Goal: Task Accomplishment & Management: Use online tool/utility

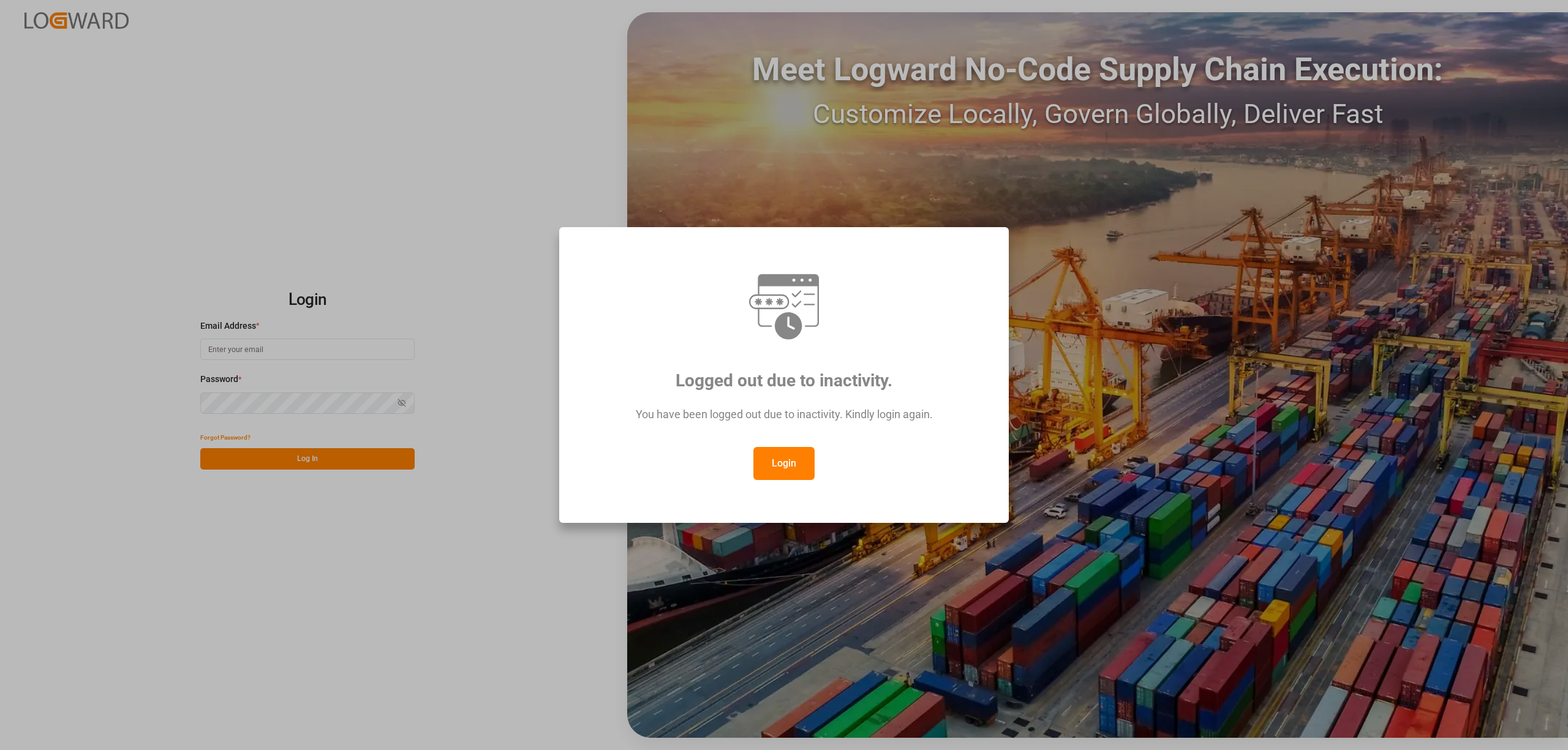
click at [770, 459] on button "Login" at bounding box center [784, 463] width 61 height 33
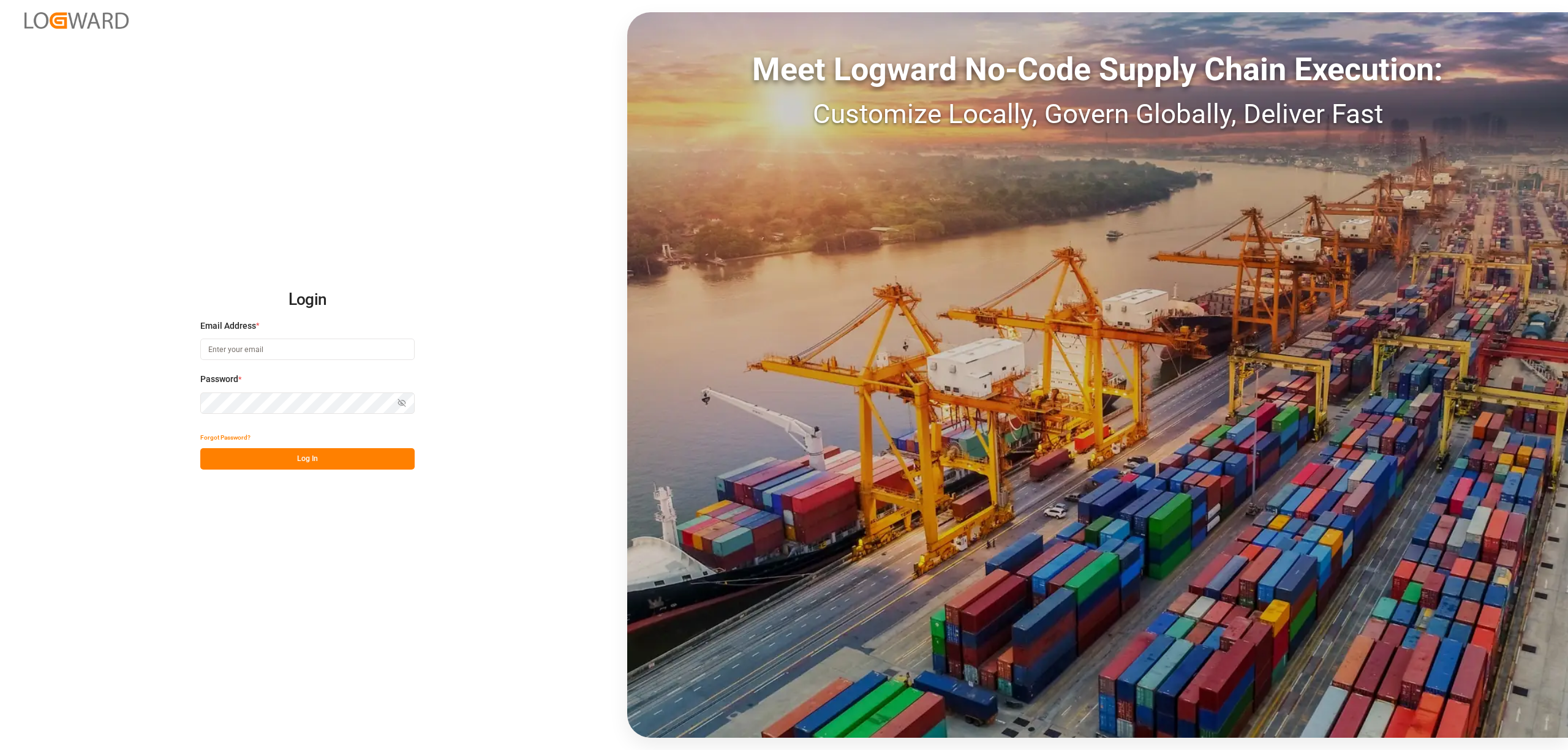
click at [268, 348] on input at bounding box center [307, 349] width 214 height 21
type input "[PERSON_NAME][EMAIL_ADDRESS][PERSON_NAME][DOMAIN_NAME]"
click at [348, 459] on button "Log In" at bounding box center [307, 459] width 214 height 21
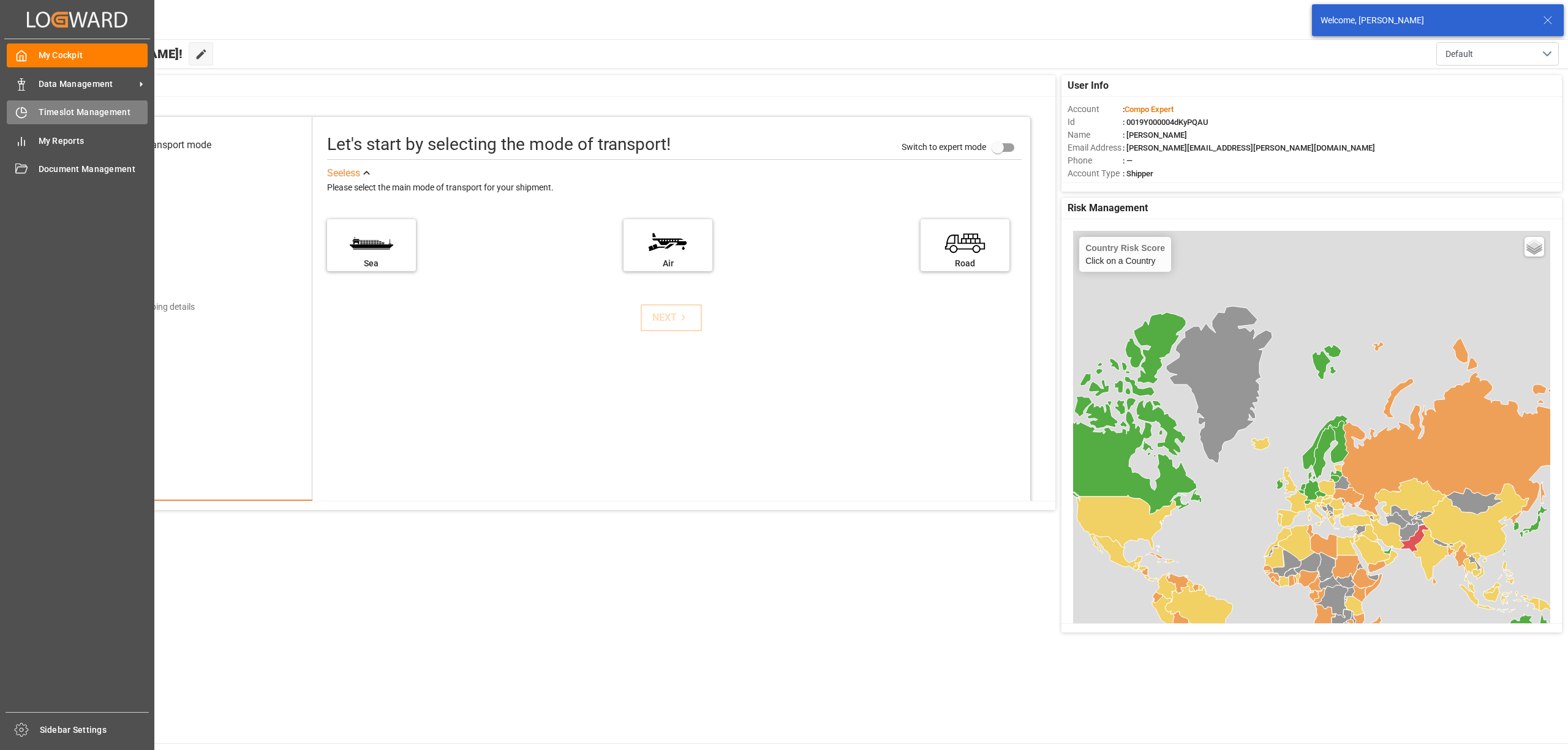
click at [54, 116] on span "Timeslot Management" at bounding box center [93, 112] width 109 height 13
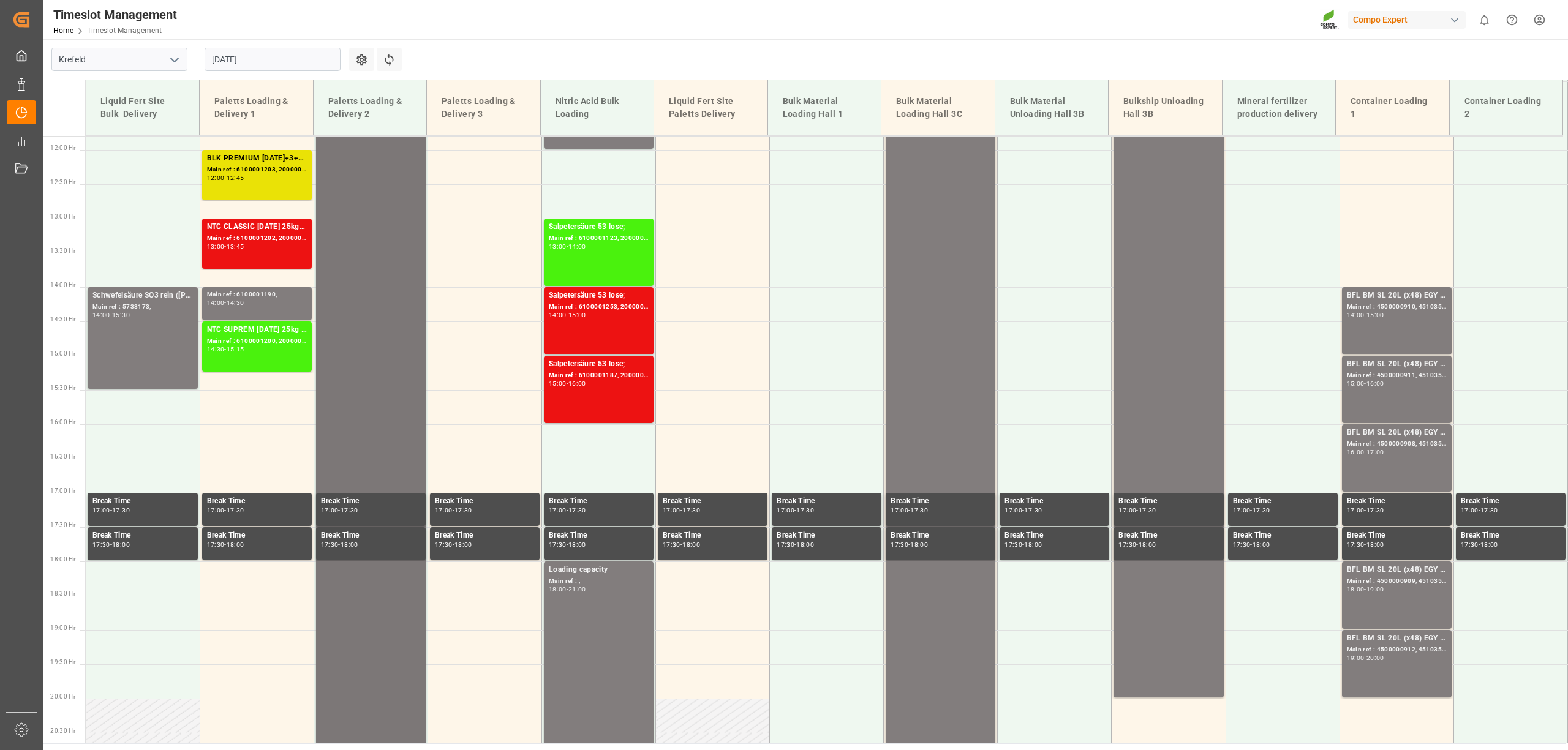
scroll to position [557, 0]
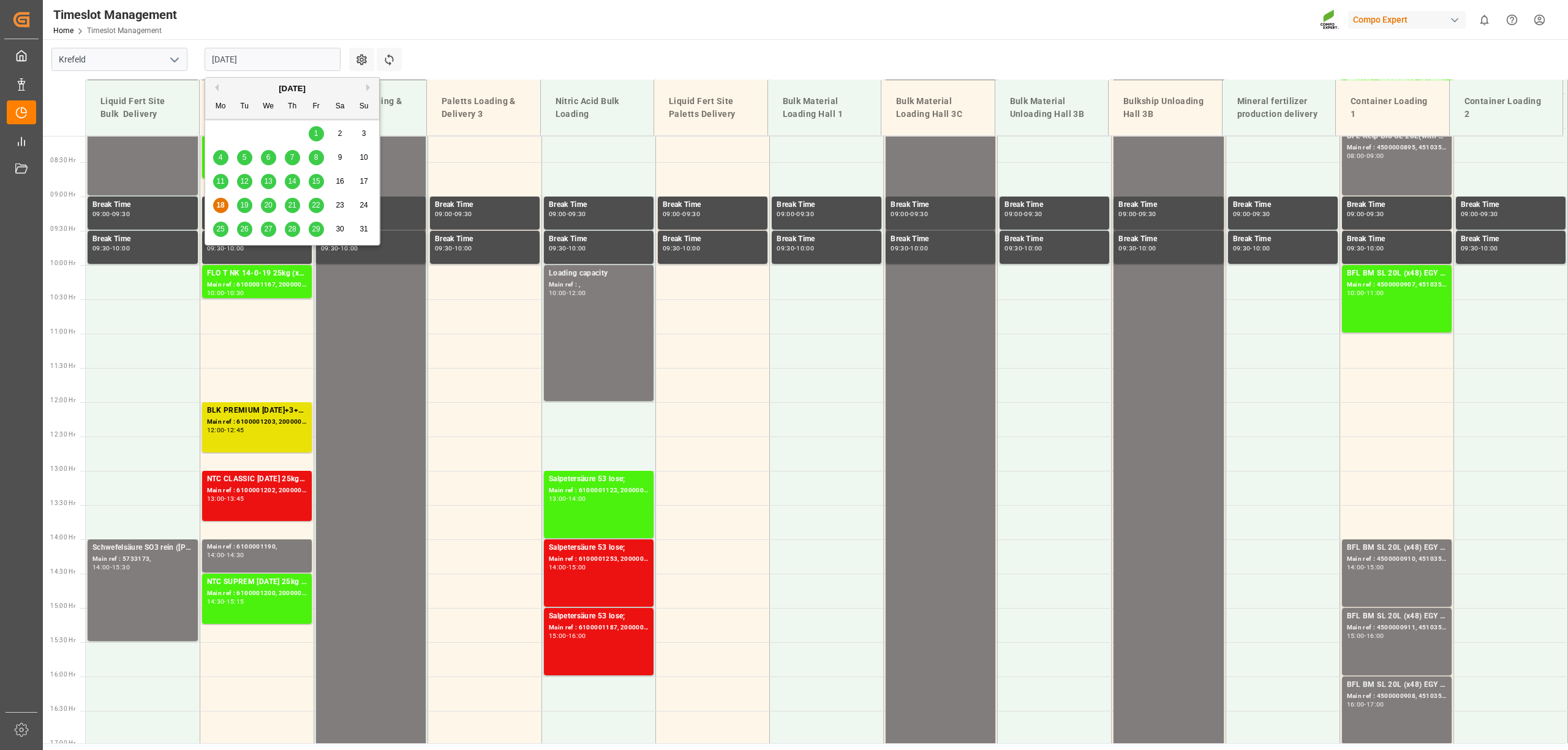
click at [273, 64] on input "[DATE]" at bounding box center [272, 59] width 136 height 23
click at [240, 205] on span "19" at bounding box center [244, 205] width 8 height 9
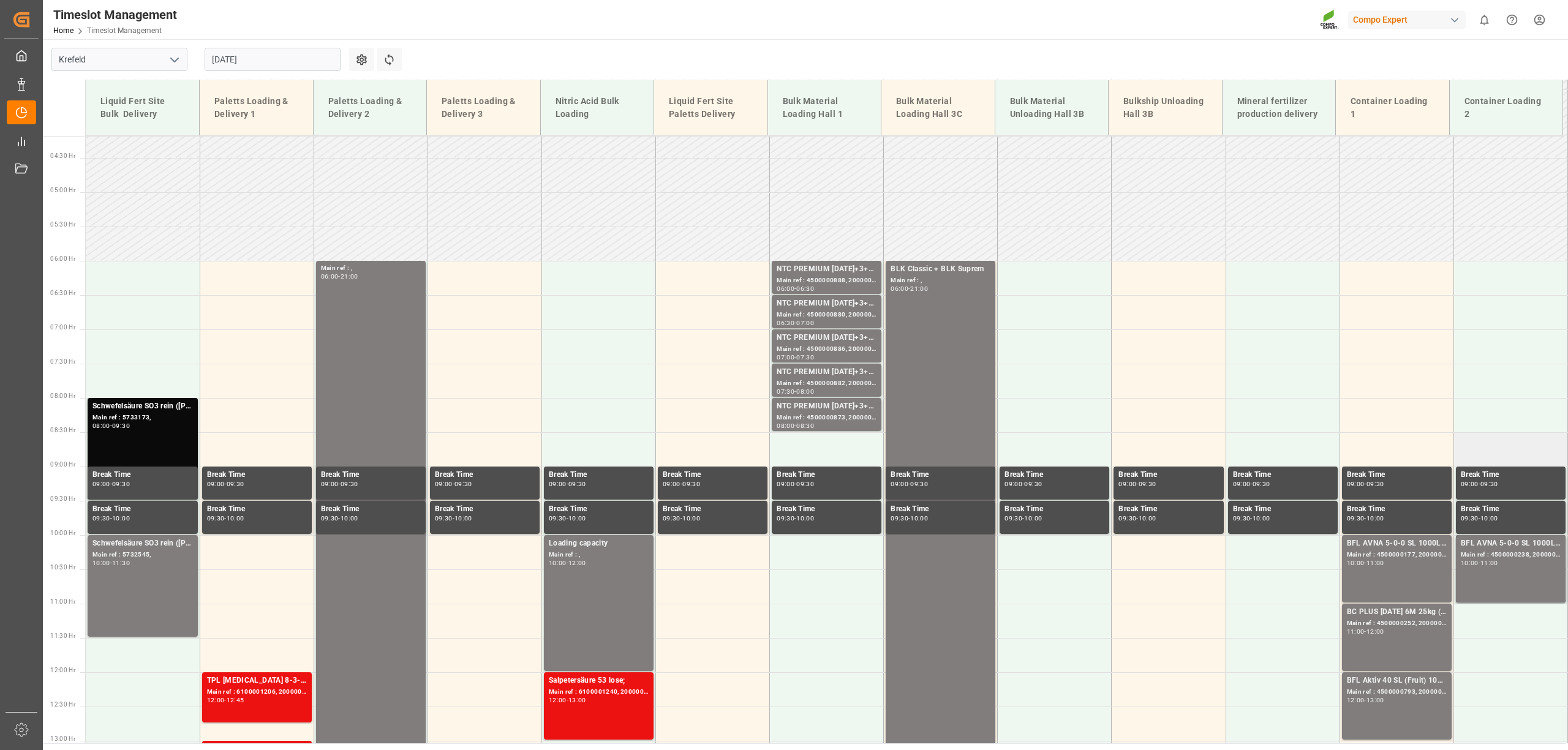
scroll to position [312, 0]
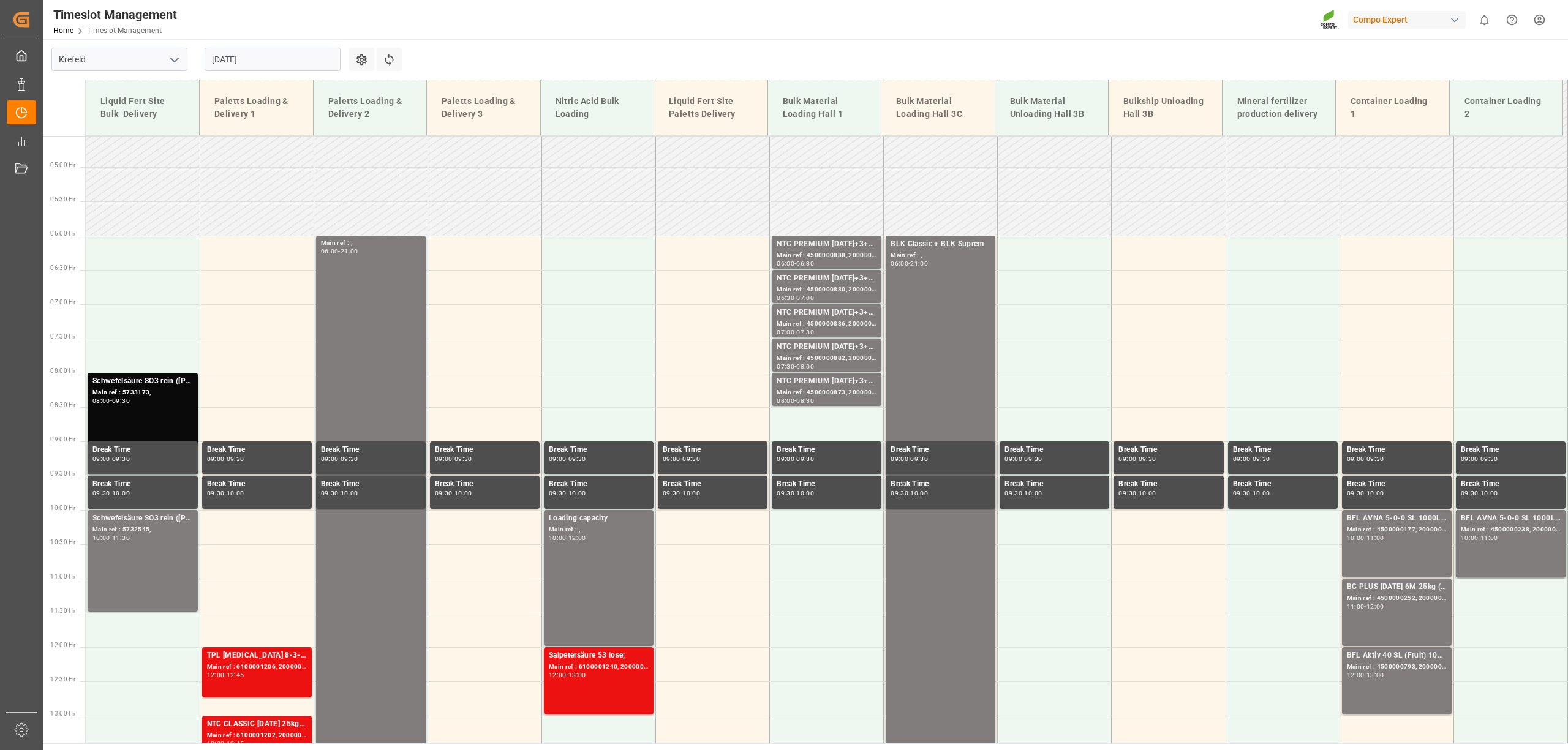
click at [1270, 61] on main "[GEOGRAPHIC_DATA] [DATE] Settings Refresh Time Slots Liquid Fert Site Bulk Deli…" at bounding box center [804, 391] width 1522 height 705
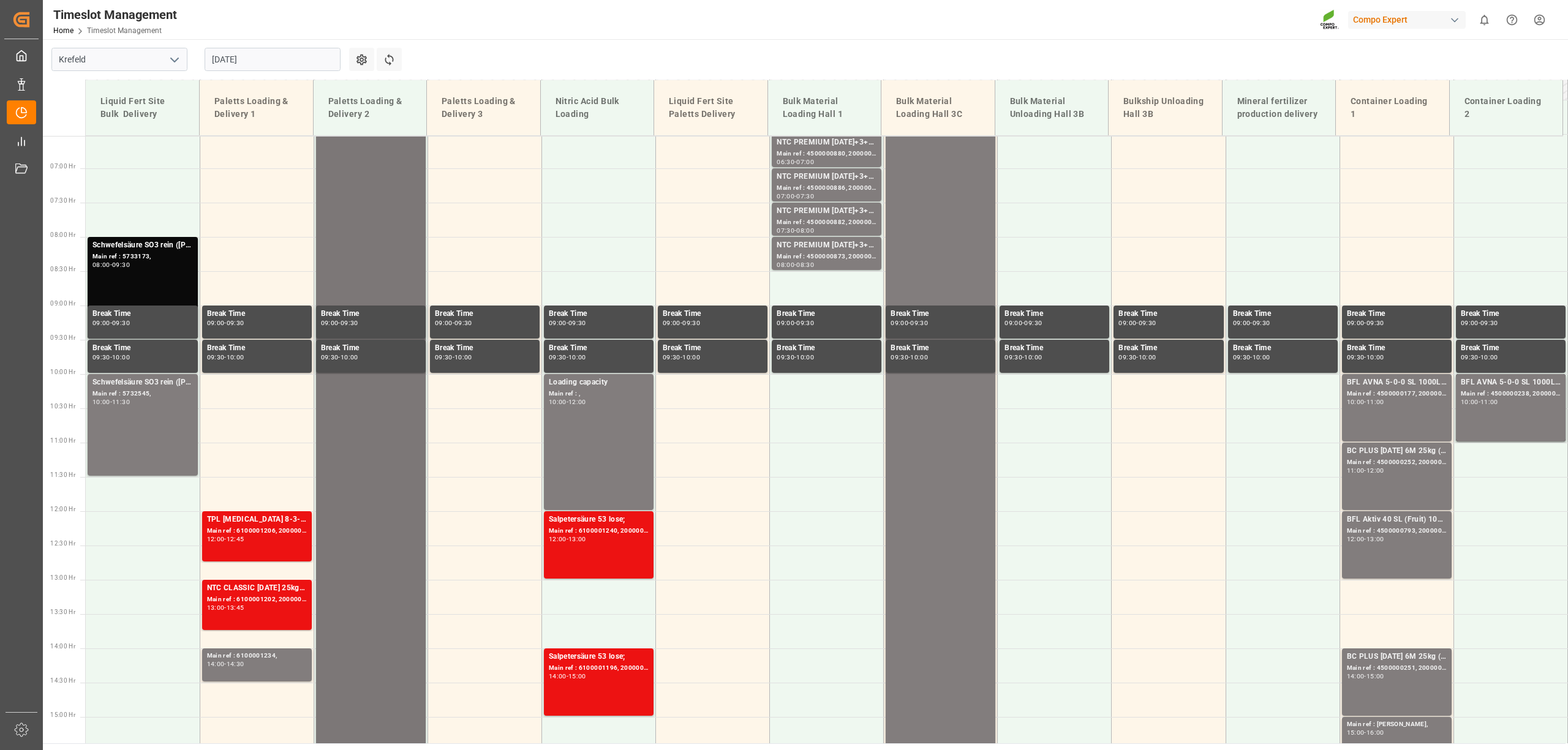
scroll to position [557, 0]
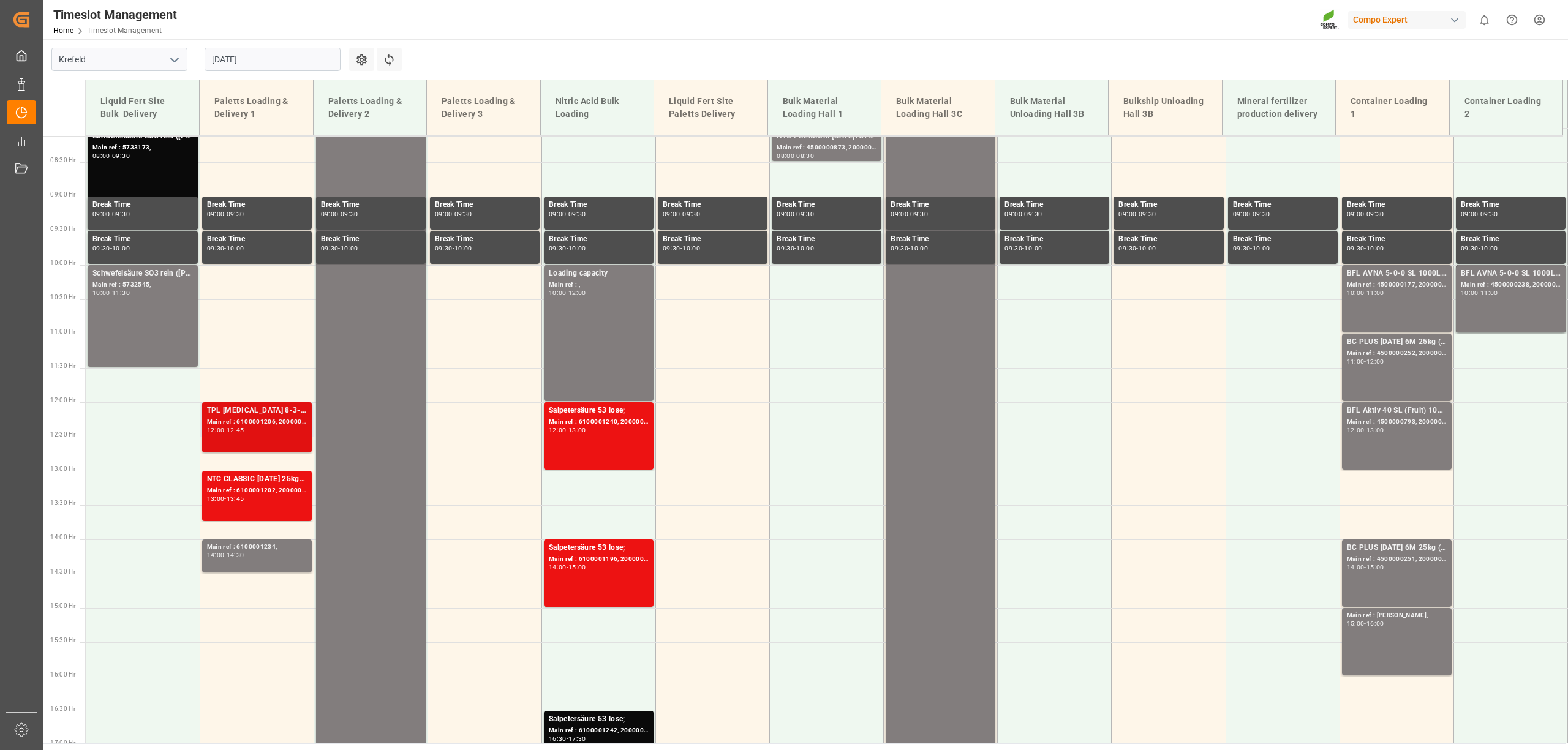
click at [246, 419] on div "Main ref : 6100001206, 2000000940;" at bounding box center [257, 422] width 100 height 10
click at [224, 504] on div "NTC CLASSIC [DATE] 25kg (x40) DE,EN,PL; Main ref : 6100001202, 2000000657; 13:0…" at bounding box center [257, 496] width 100 height 45
click at [260, 555] on div "14:00 - 14:30" at bounding box center [257, 555] width 100 height 7
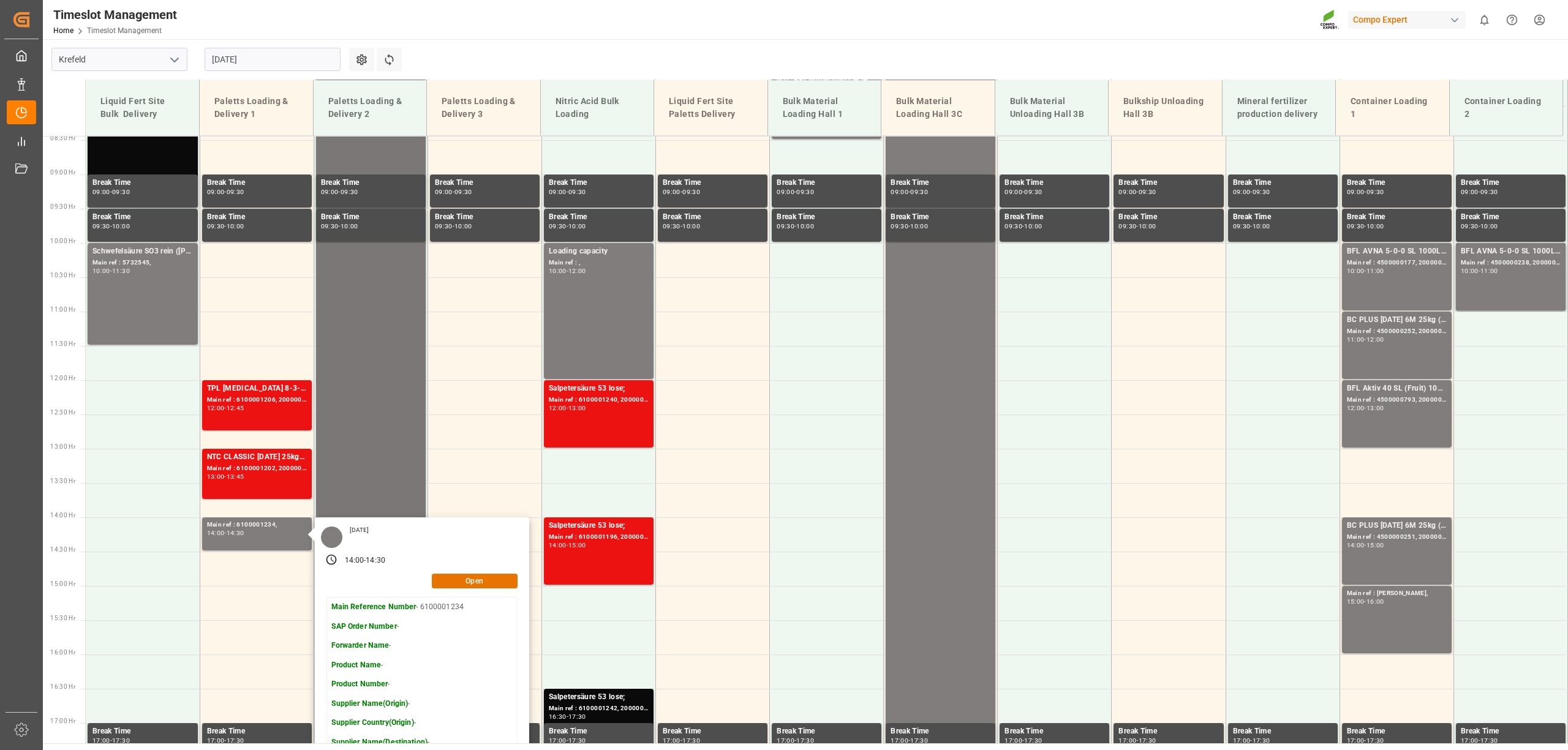
scroll to position [305, 0]
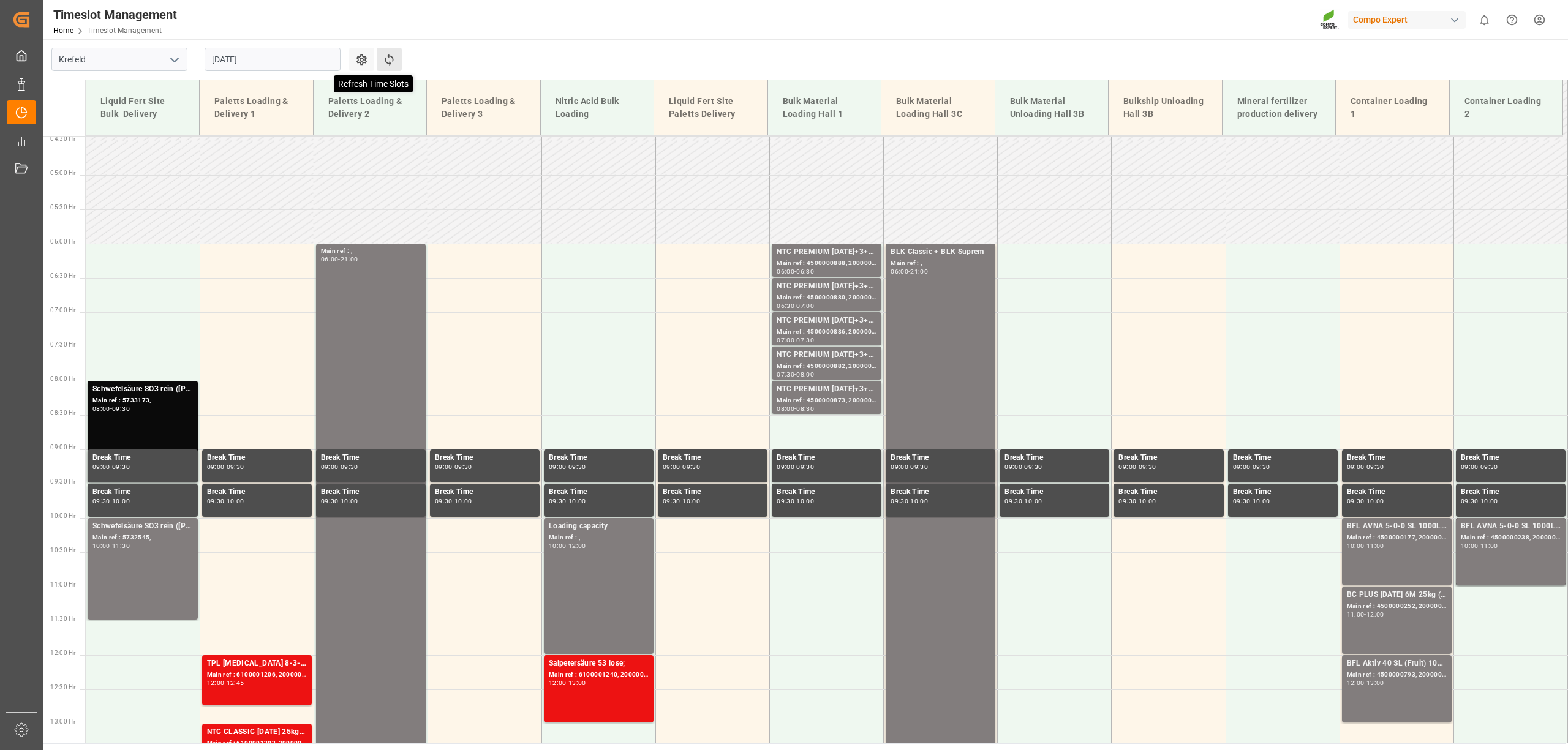
click at [392, 59] on icon at bounding box center [389, 59] width 9 height 11
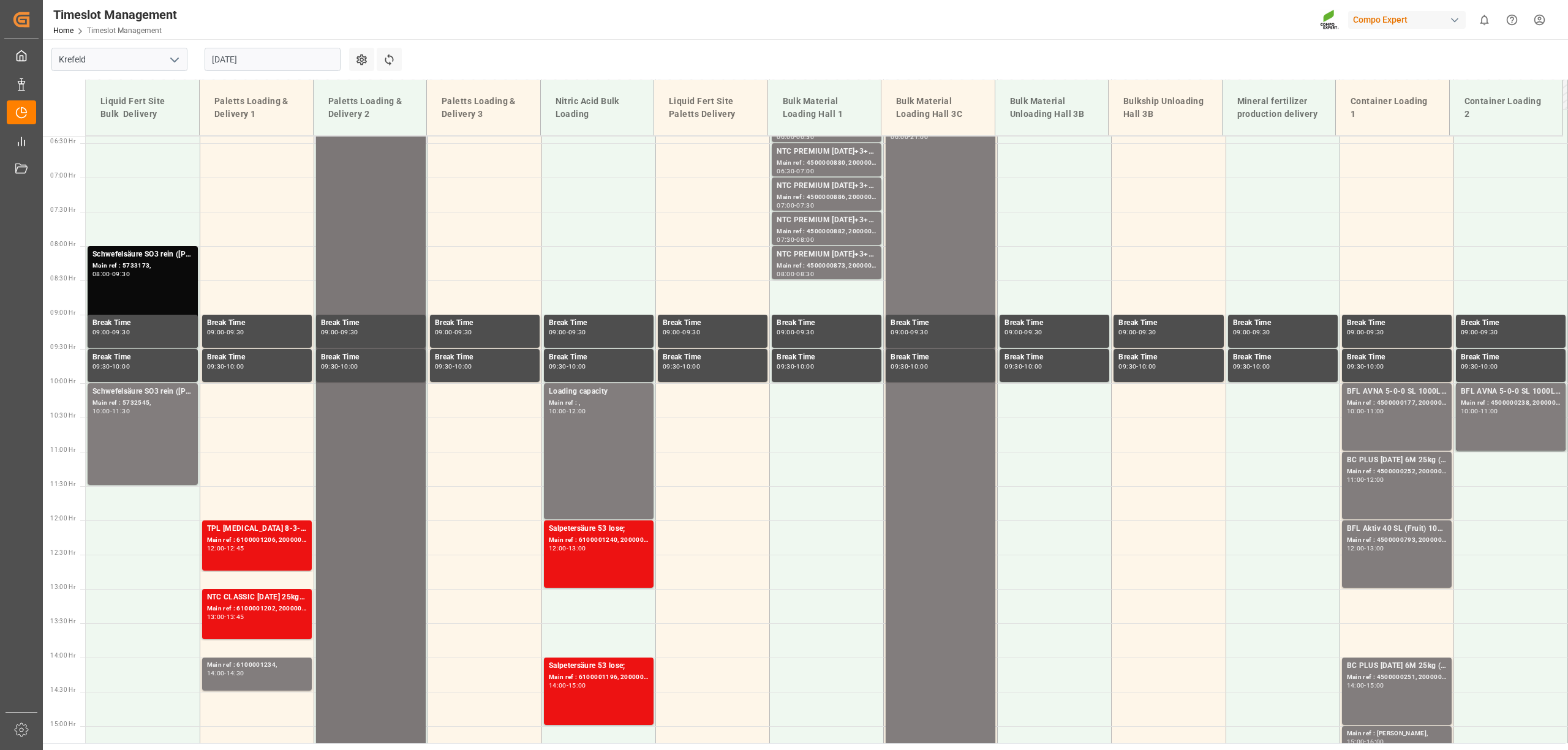
scroll to position [463, 0]
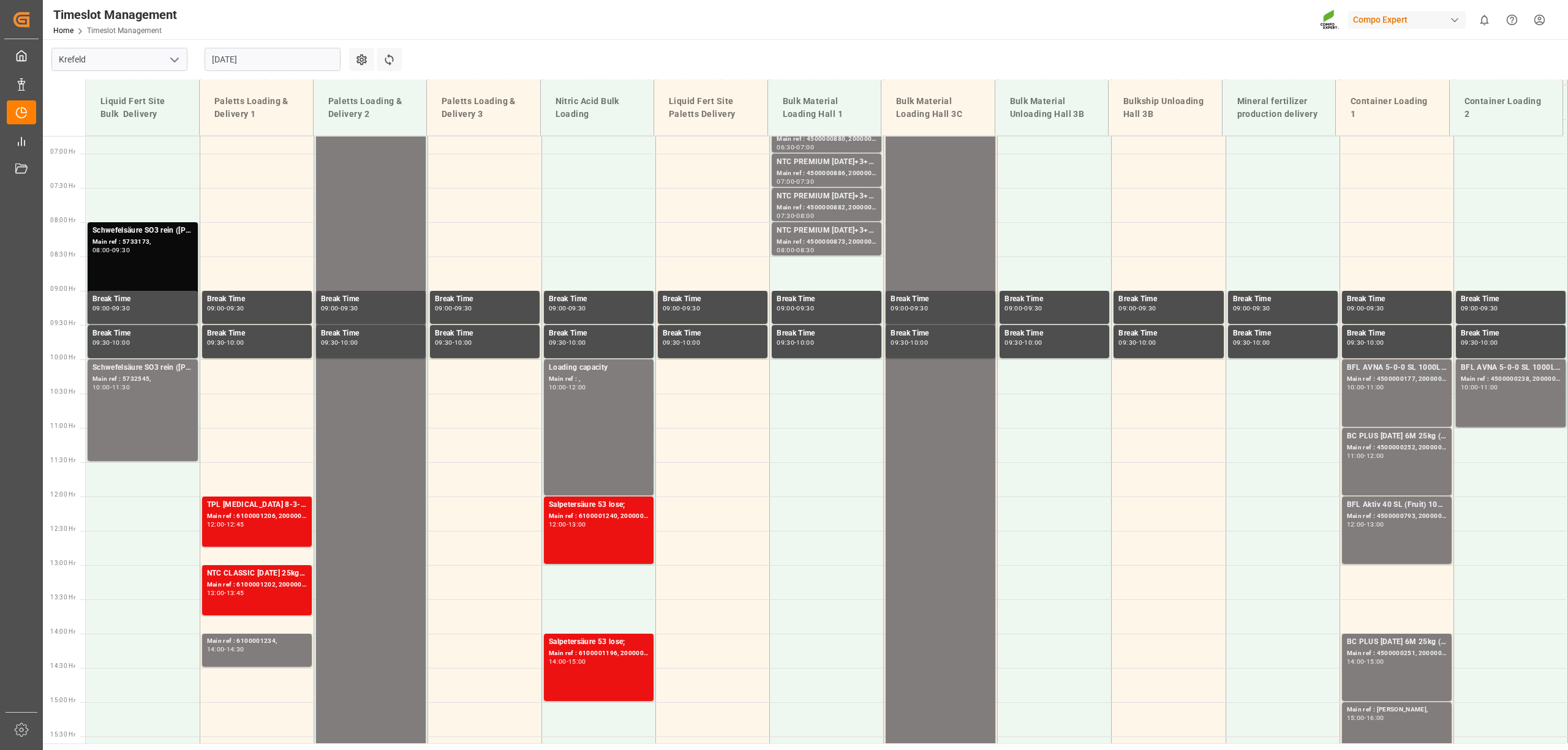
click at [392, 47] on div "Settings Refresh Time Slots" at bounding box center [380, 59] width 63 height 40
click at [389, 52] on button "Refresh Time Slots" at bounding box center [389, 59] width 25 height 23
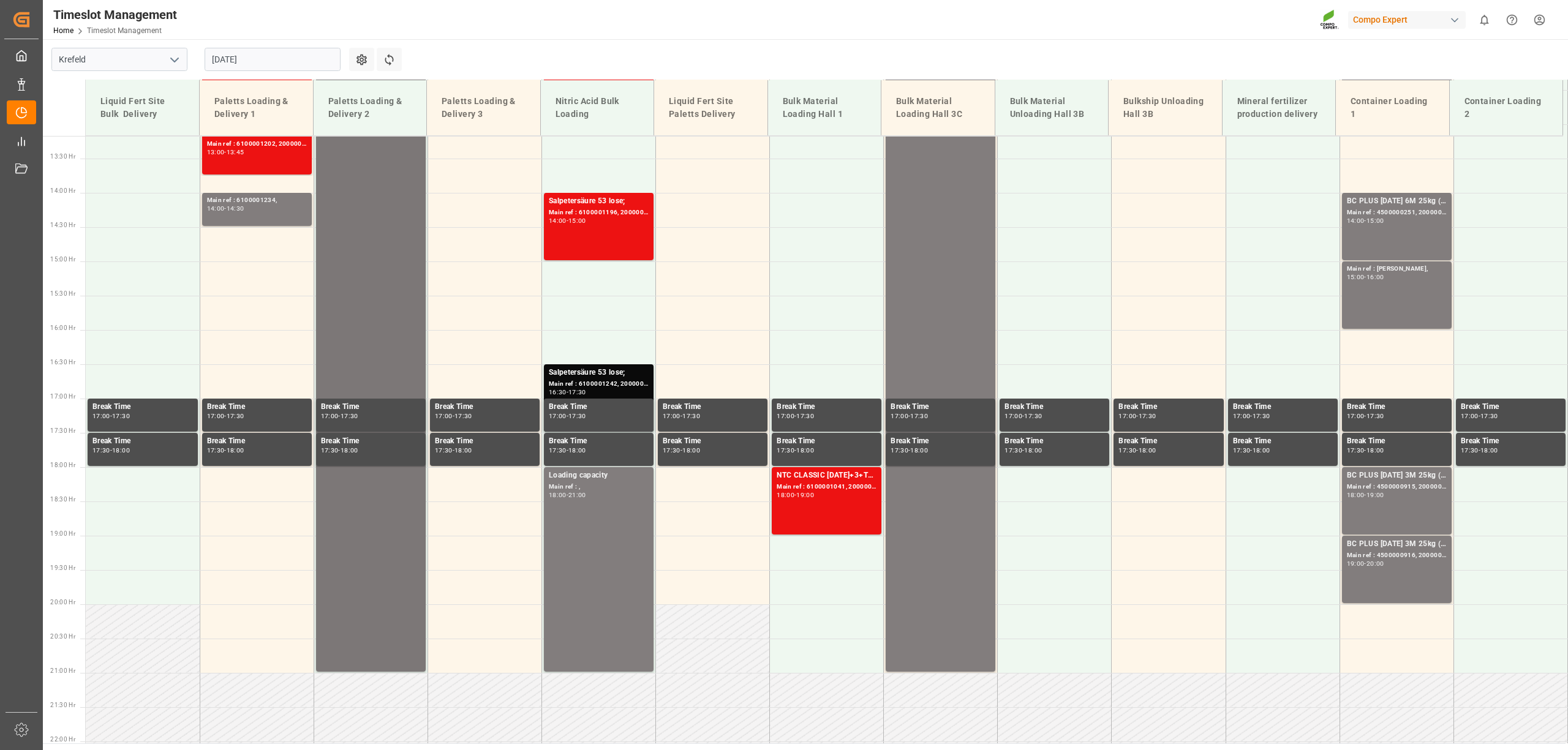
scroll to position [545, 0]
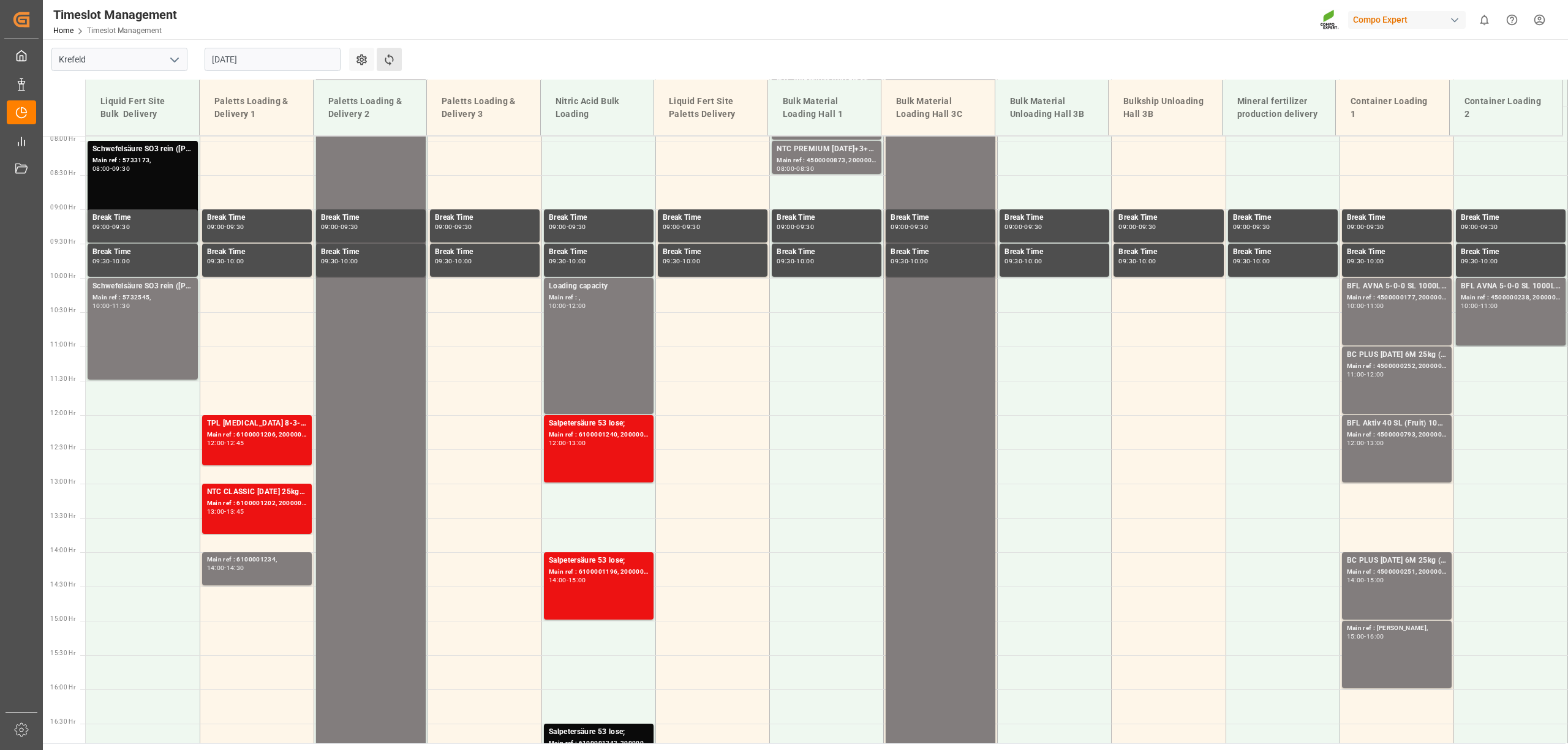
click at [390, 50] on button "Refresh Time Slots" at bounding box center [389, 59] width 25 height 23
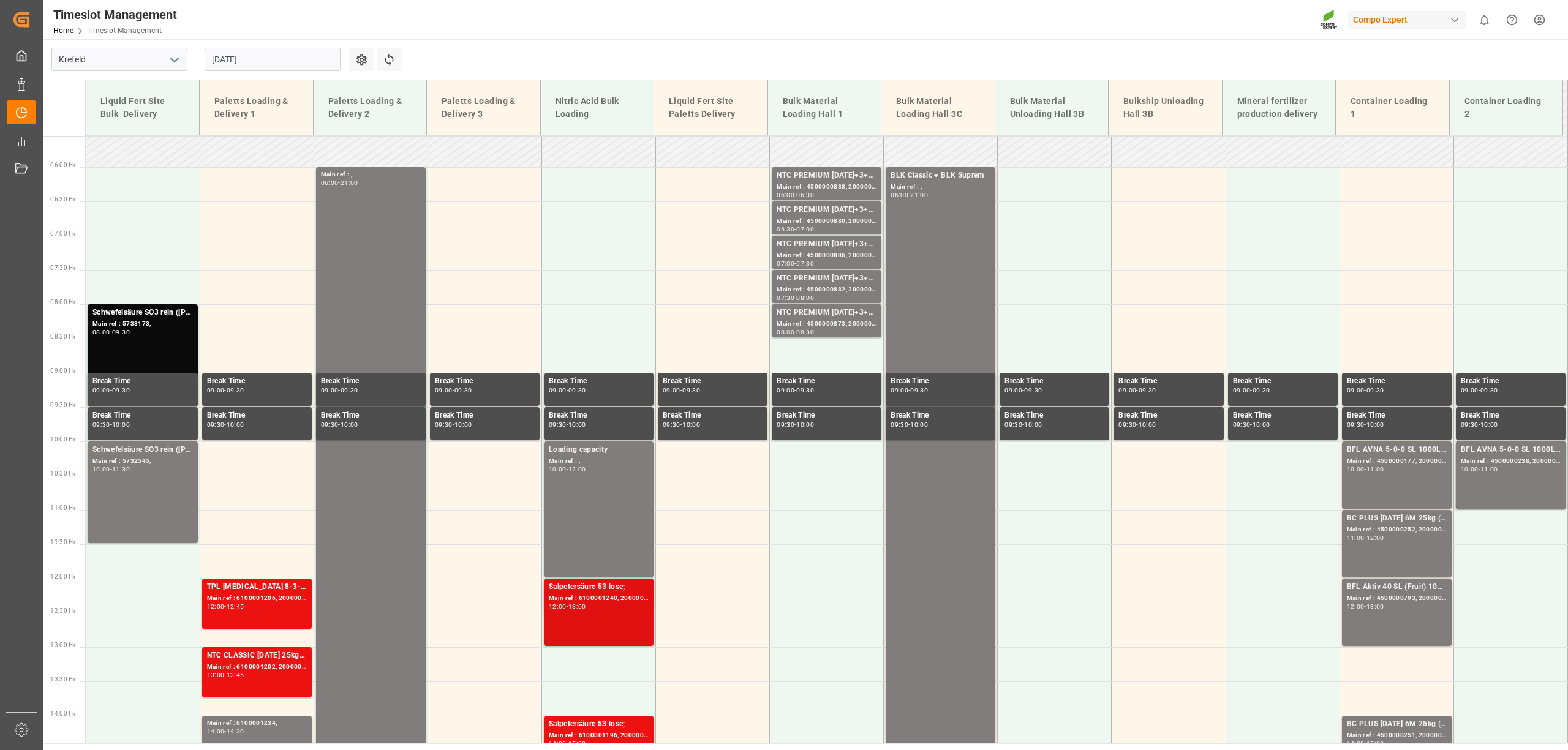
scroll to position [626, 0]
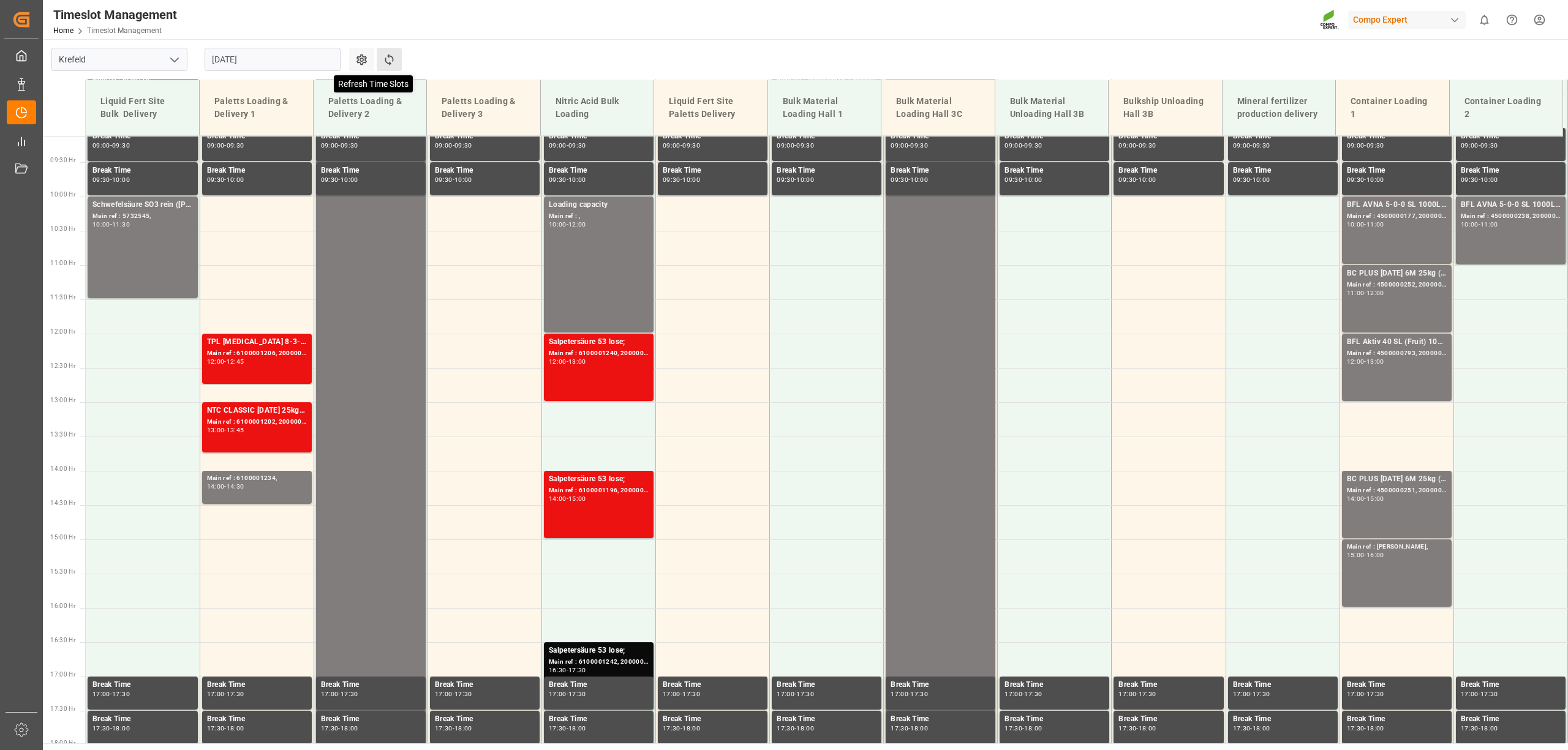
click at [392, 59] on icon at bounding box center [389, 59] width 13 height 13
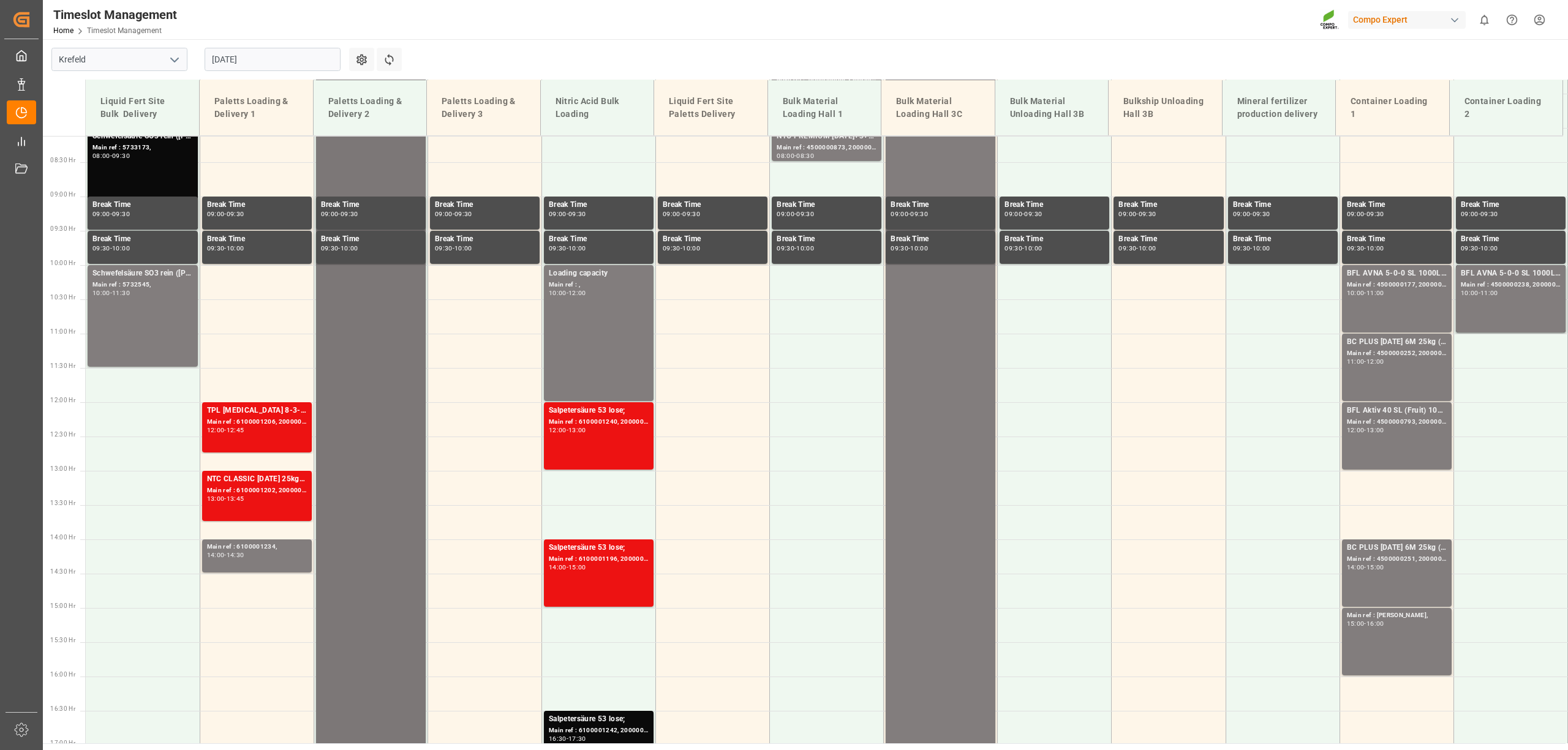
scroll to position [545, 0]
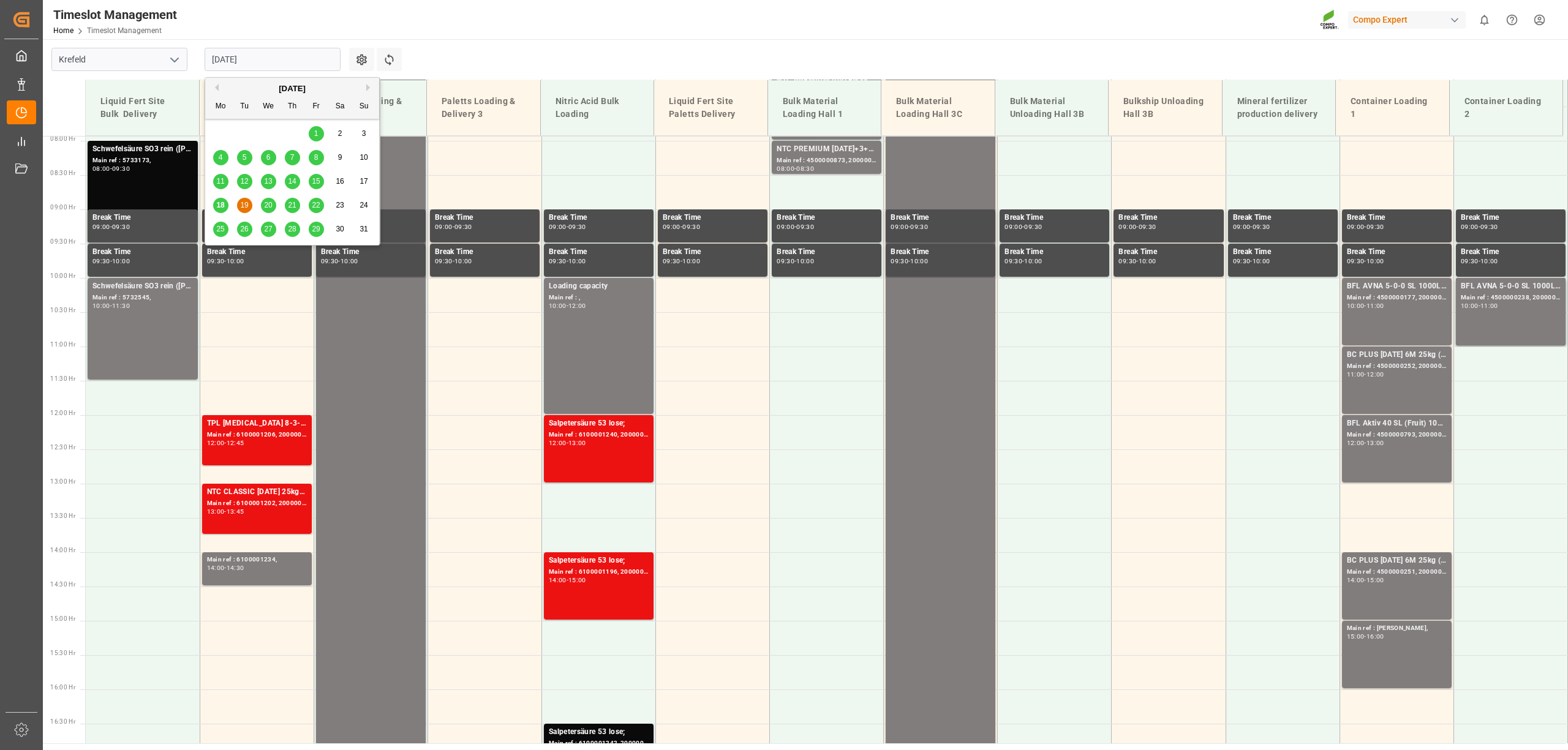
click at [308, 59] on input "[DATE]" at bounding box center [272, 59] width 136 height 23
click at [267, 203] on span "20" at bounding box center [268, 205] width 8 height 9
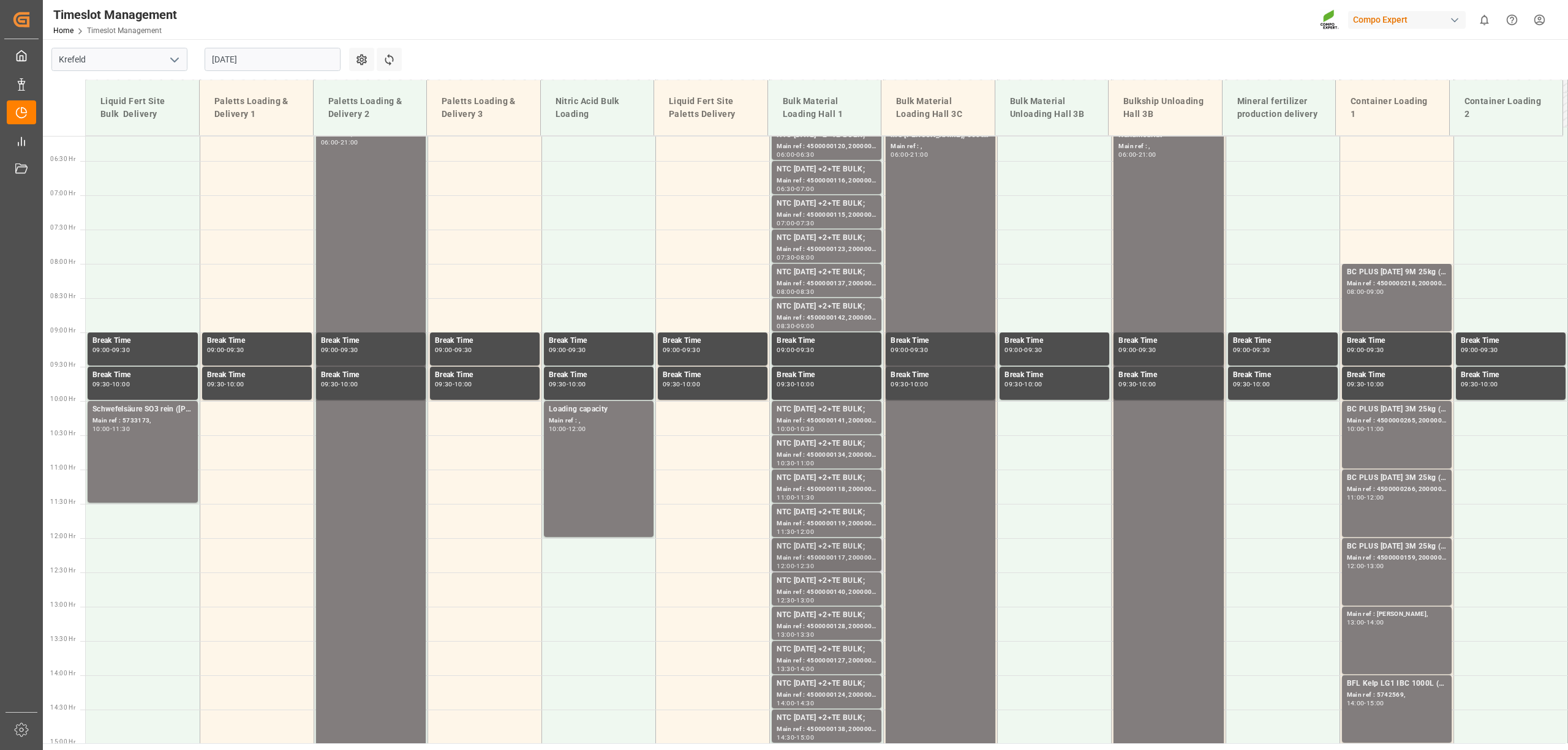
scroll to position [381, 0]
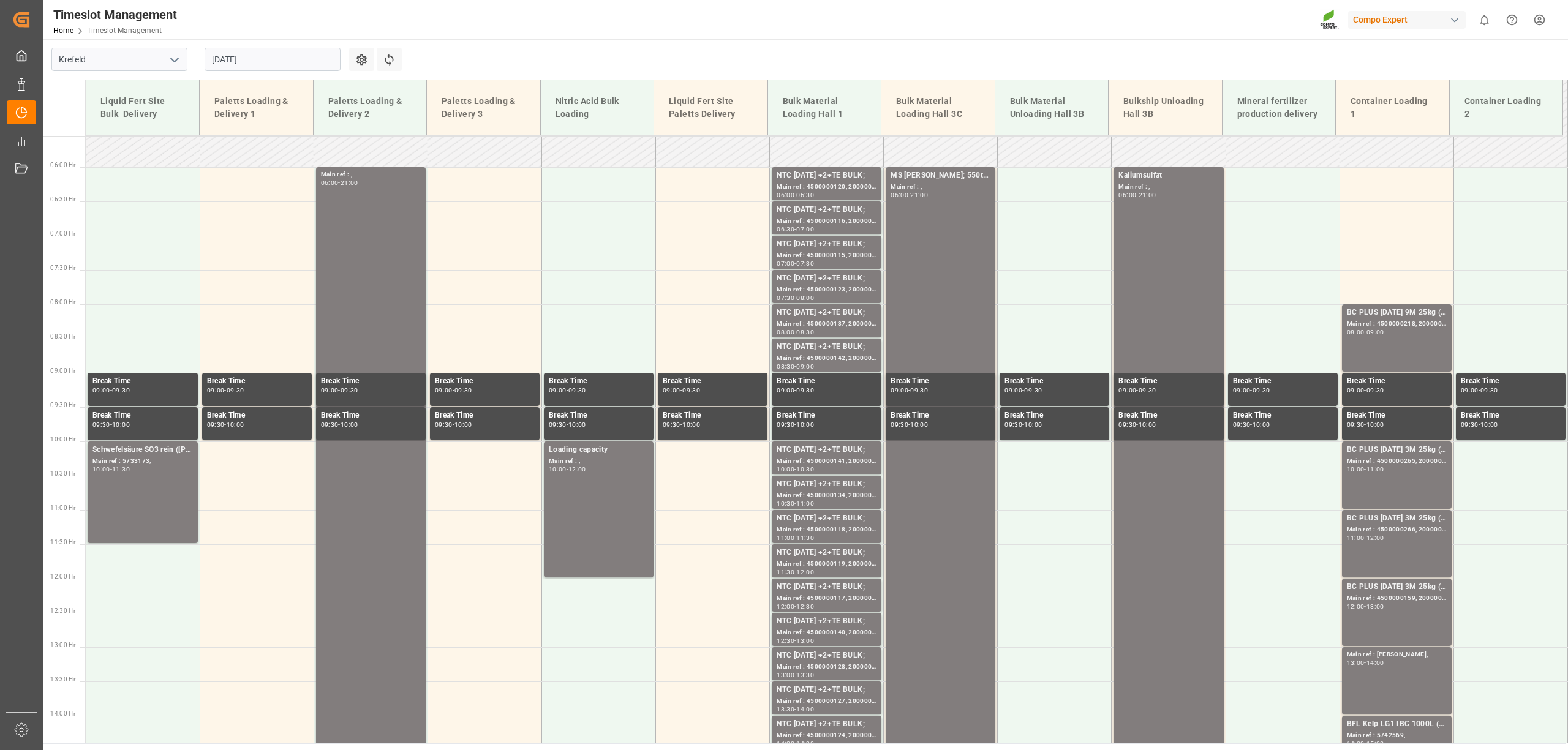
click at [224, 57] on input "[DATE]" at bounding box center [272, 59] width 136 height 23
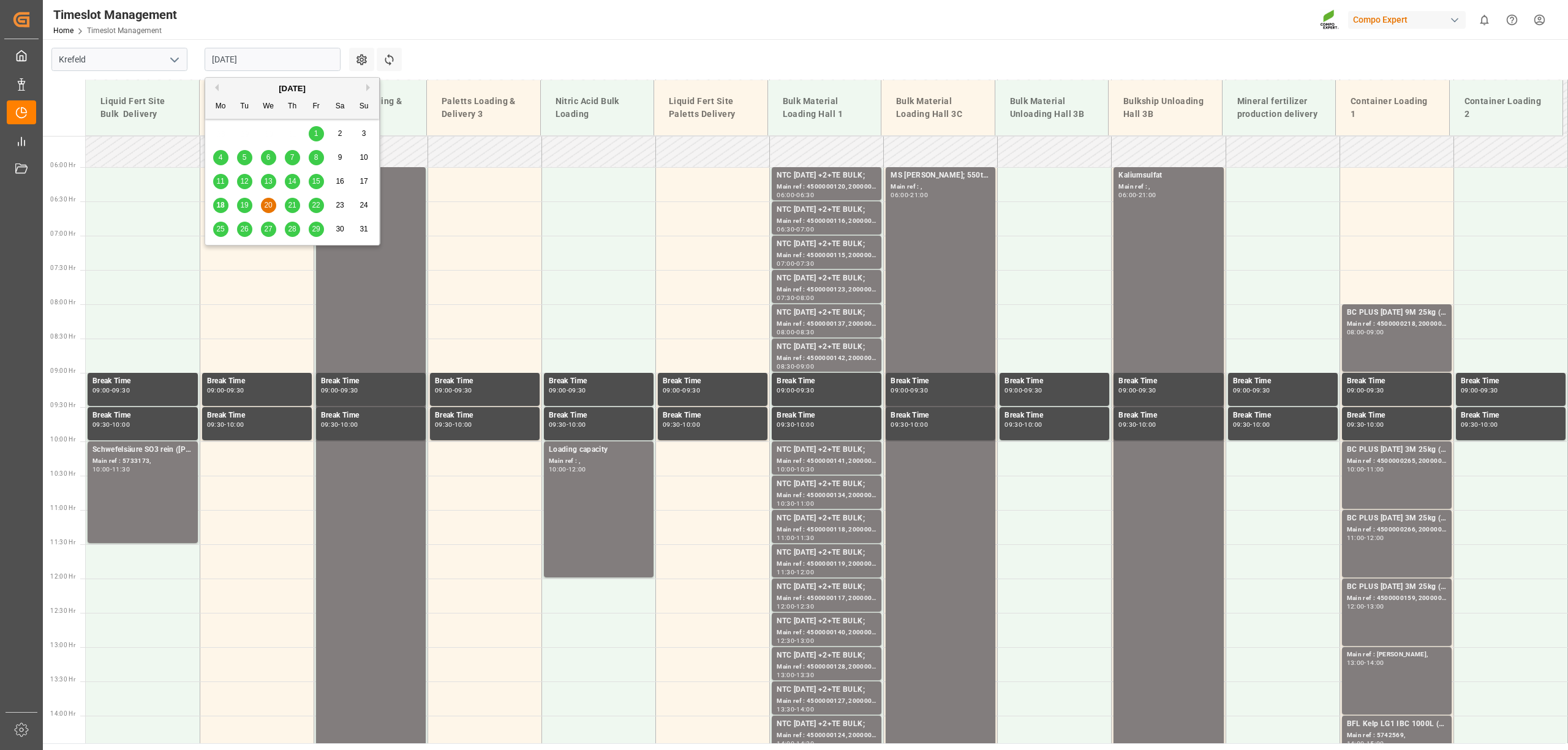
click at [246, 205] on span "19" at bounding box center [244, 205] width 8 height 9
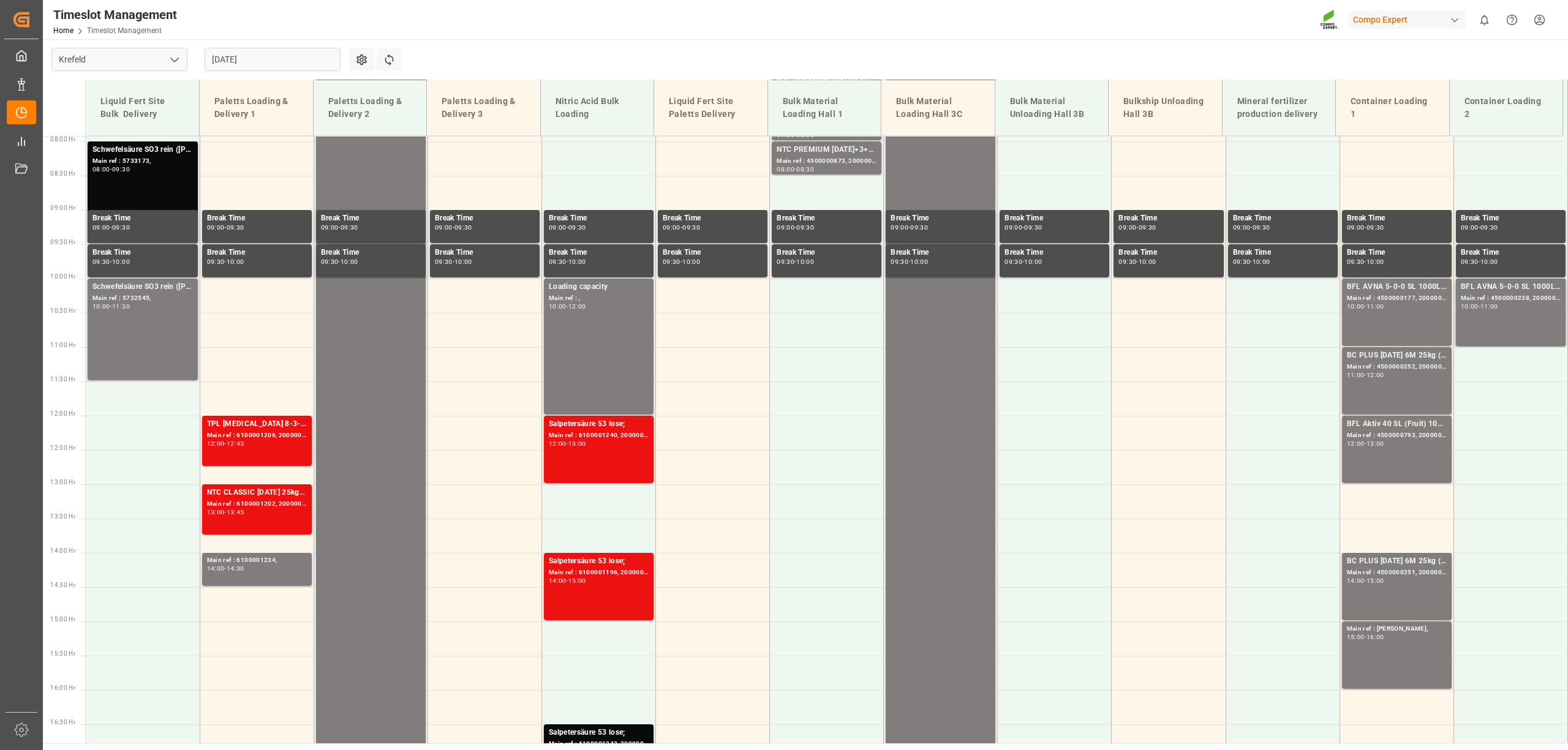
scroll to position [545, 0]
click at [268, 54] on input "[DATE]" at bounding box center [272, 59] width 136 height 23
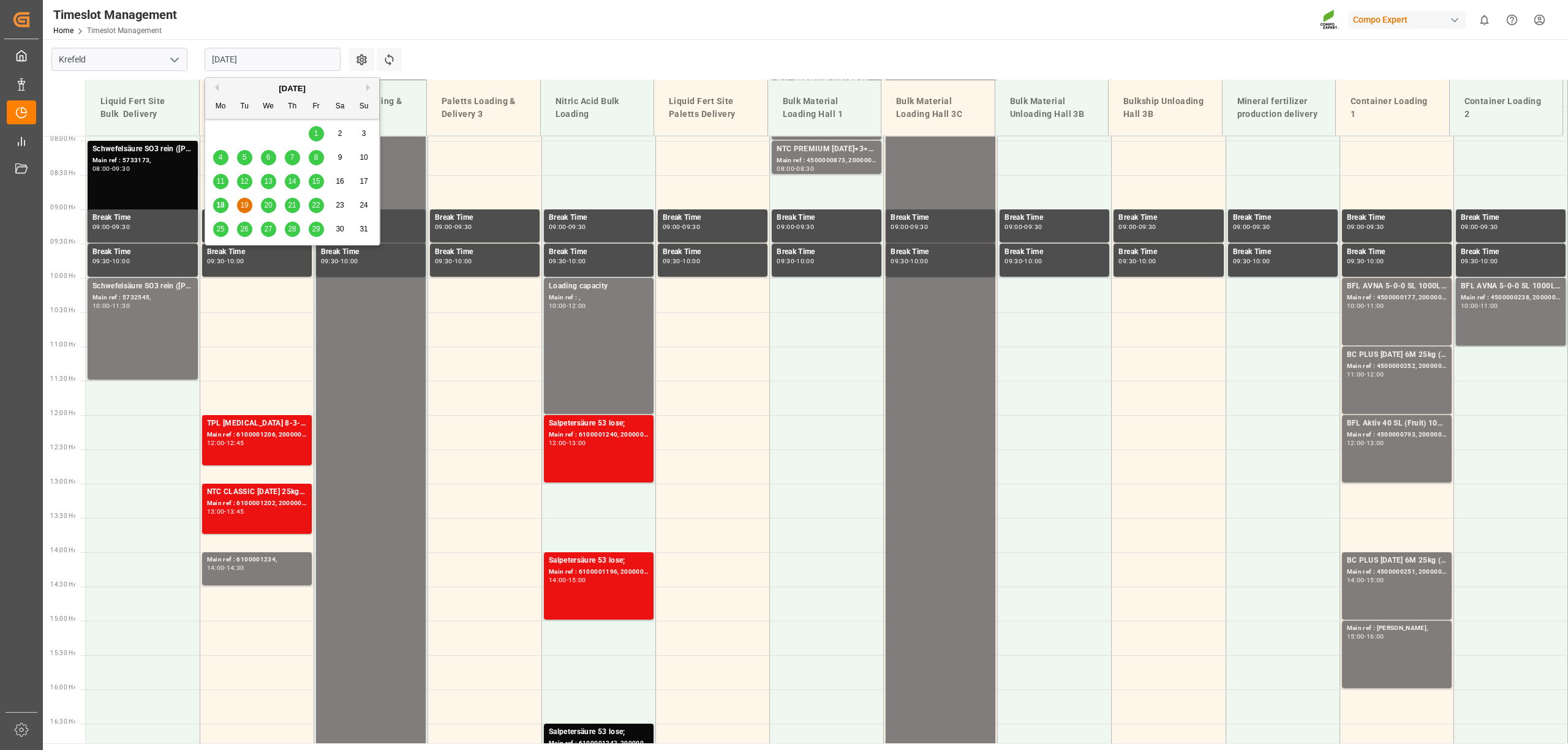
click at [265, 206] on span "20" at bounding box center [268, 205] width 8 height 9
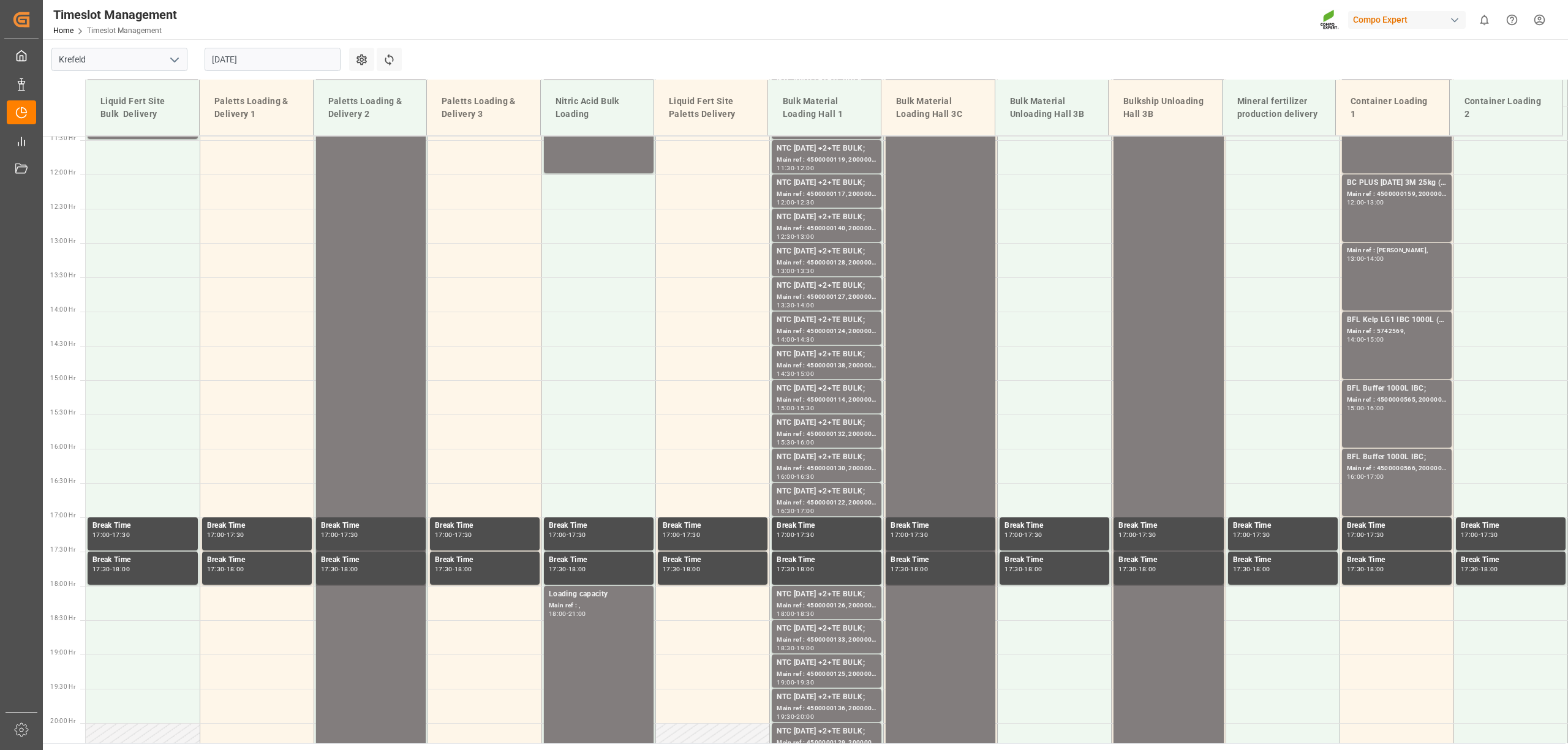
scroll to position [789, 0]
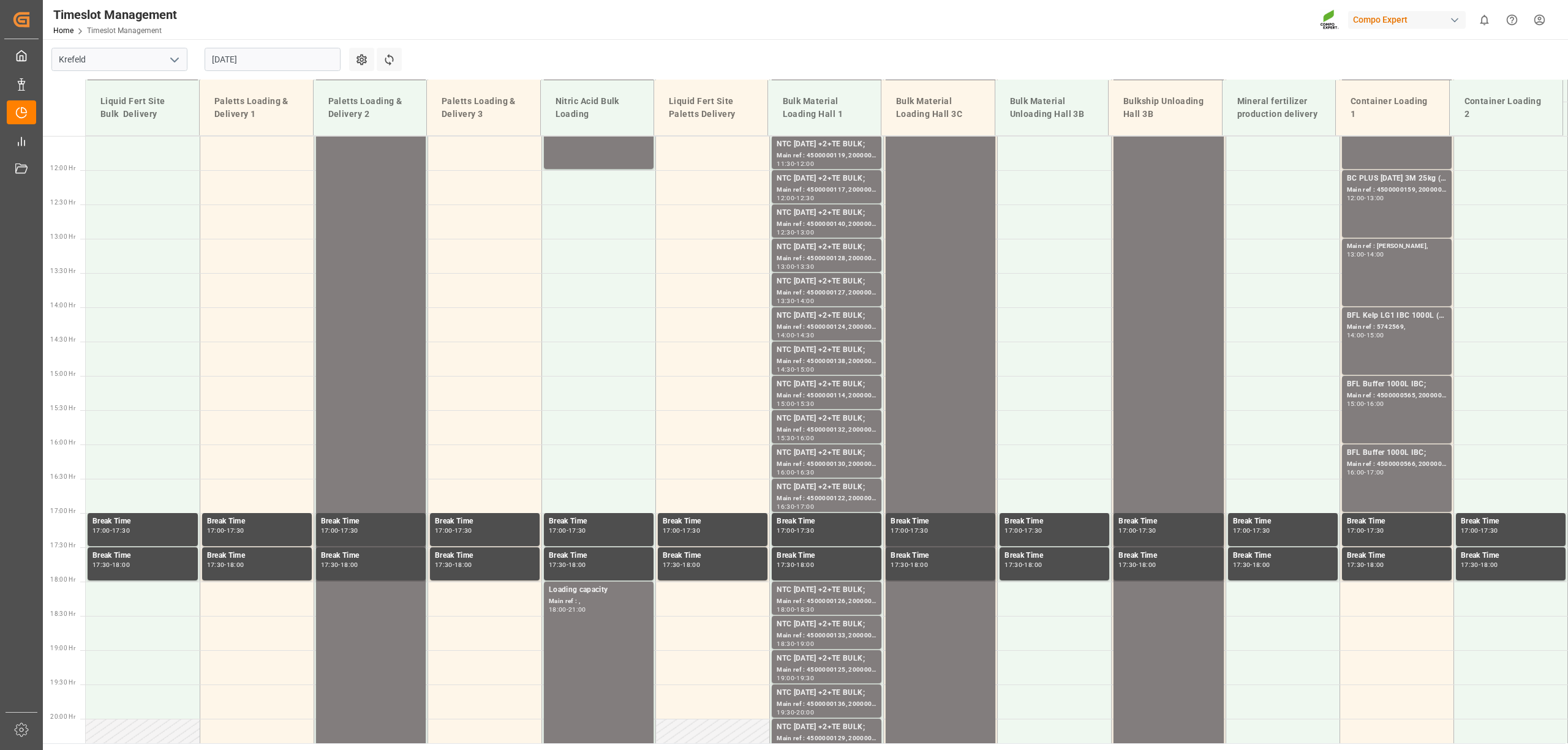
click at [244, 54] on input "[DATE]" at bounding box center [272, 59] width 136 height 23
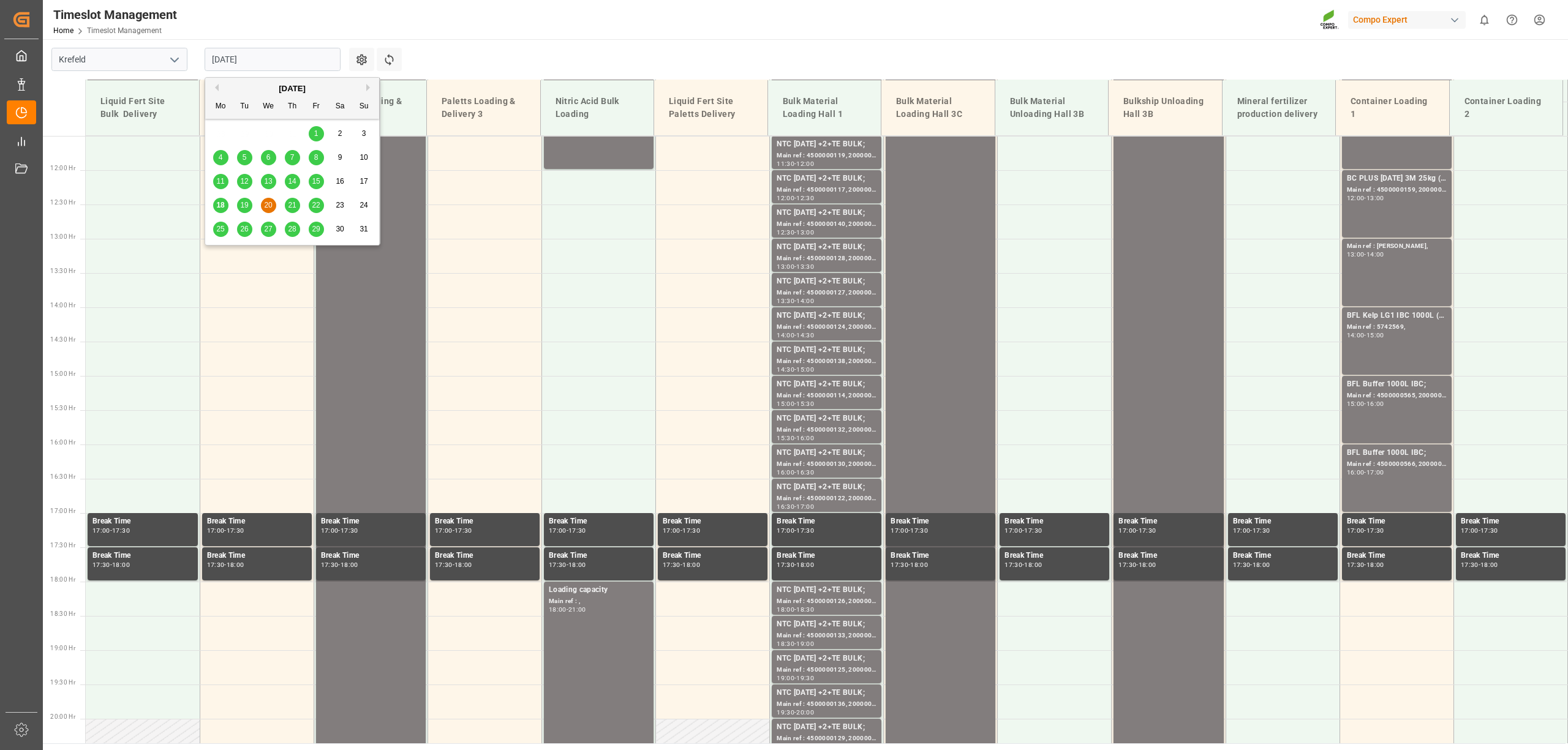
click at [292, 203] on span "21" at bounding box center [292, 205] width 8 height 9
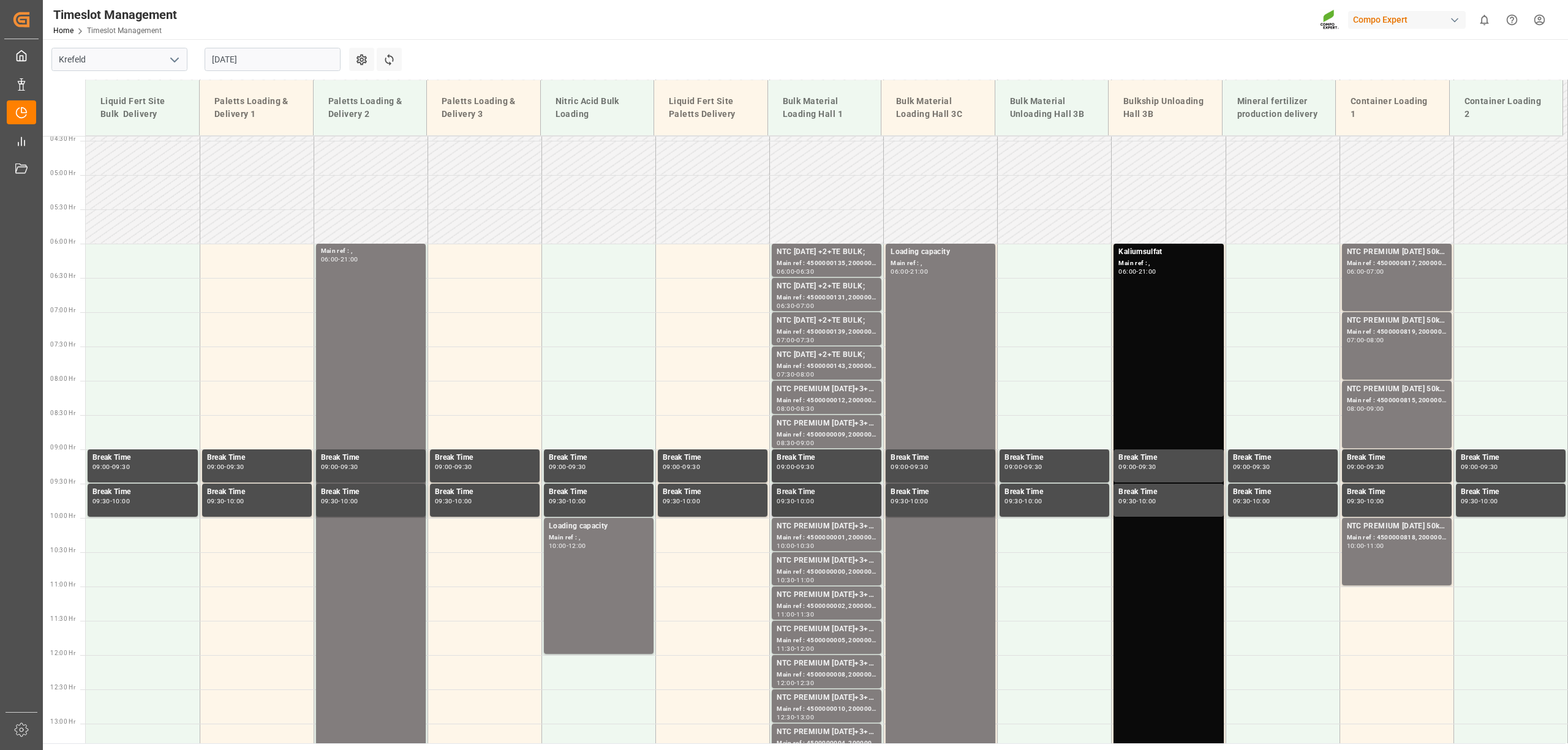
scroll to position [299, 0]
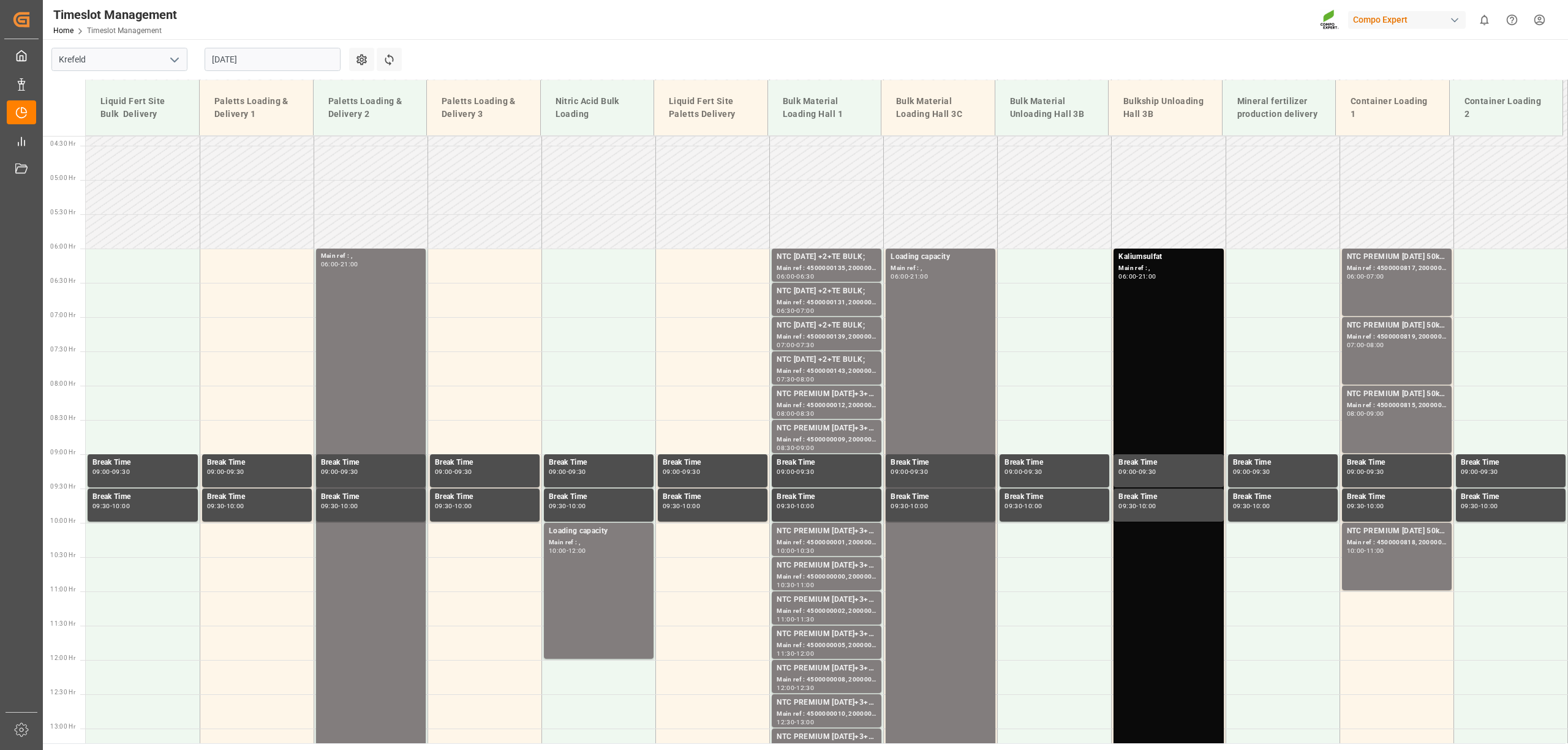
click at [302, 70] on input "[DATE]" at bounding box center [272, 59] width 136 height 23
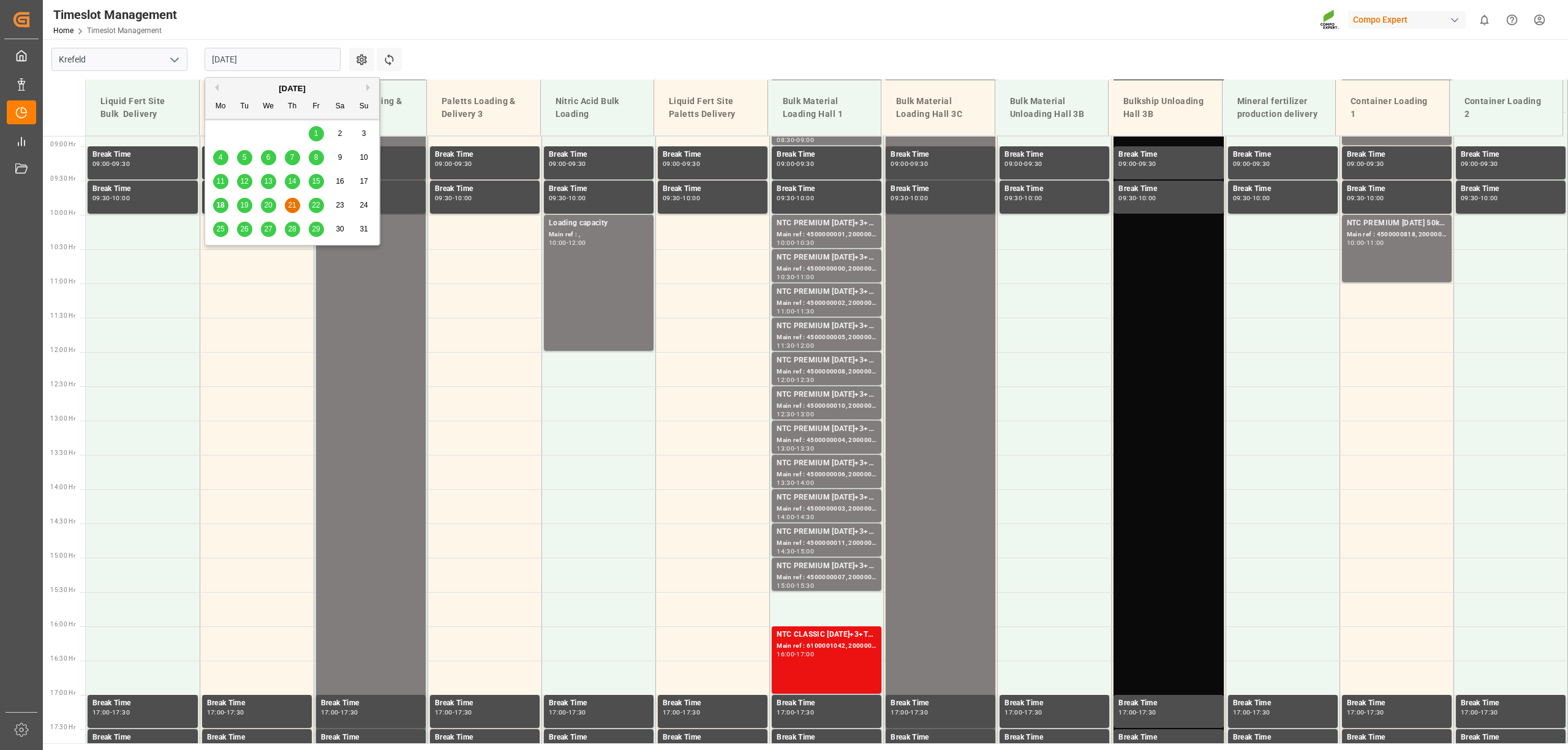
scroll to position [626, 0]
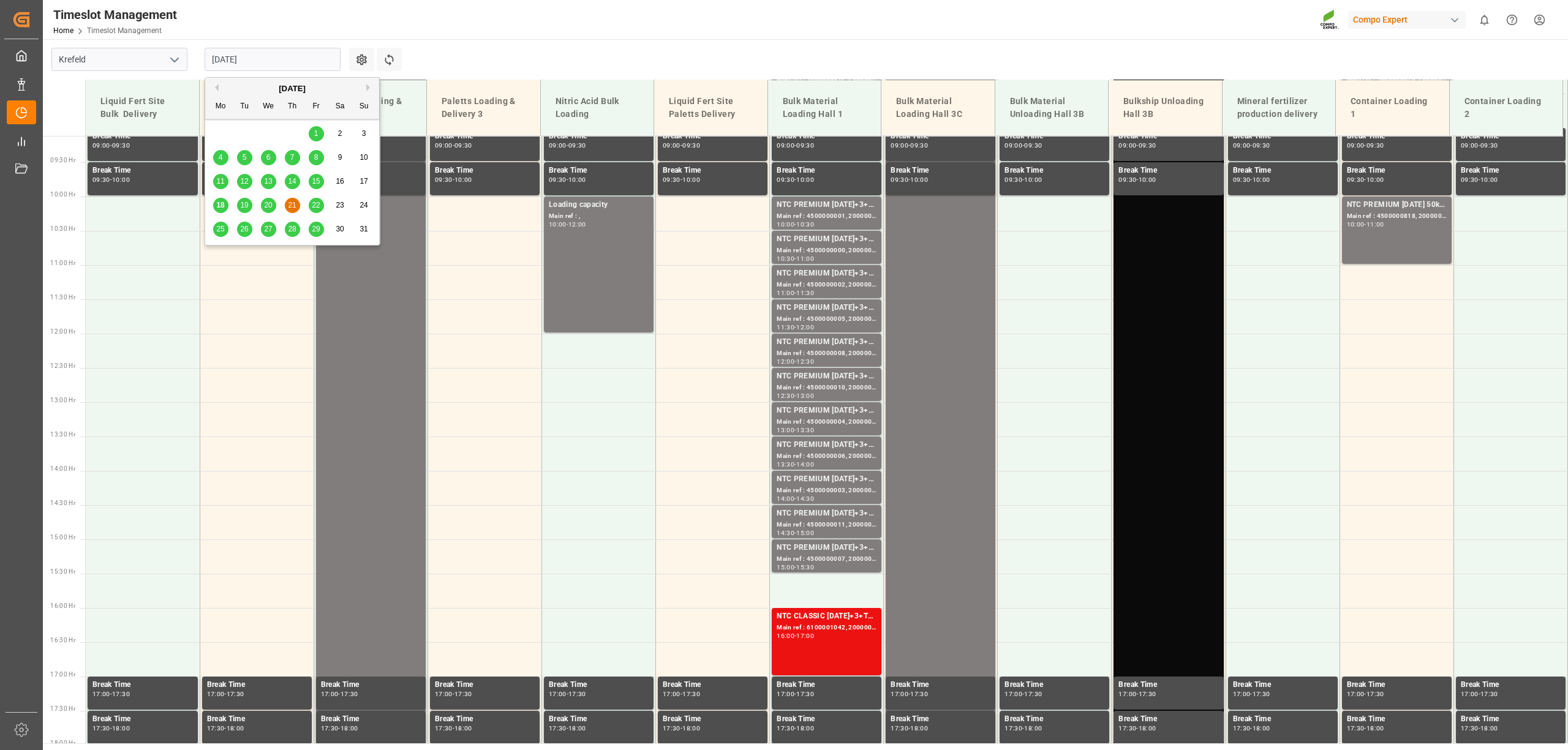
click at [313, 204] on span "22" at bounding box center [315, 205] width 8 height 9
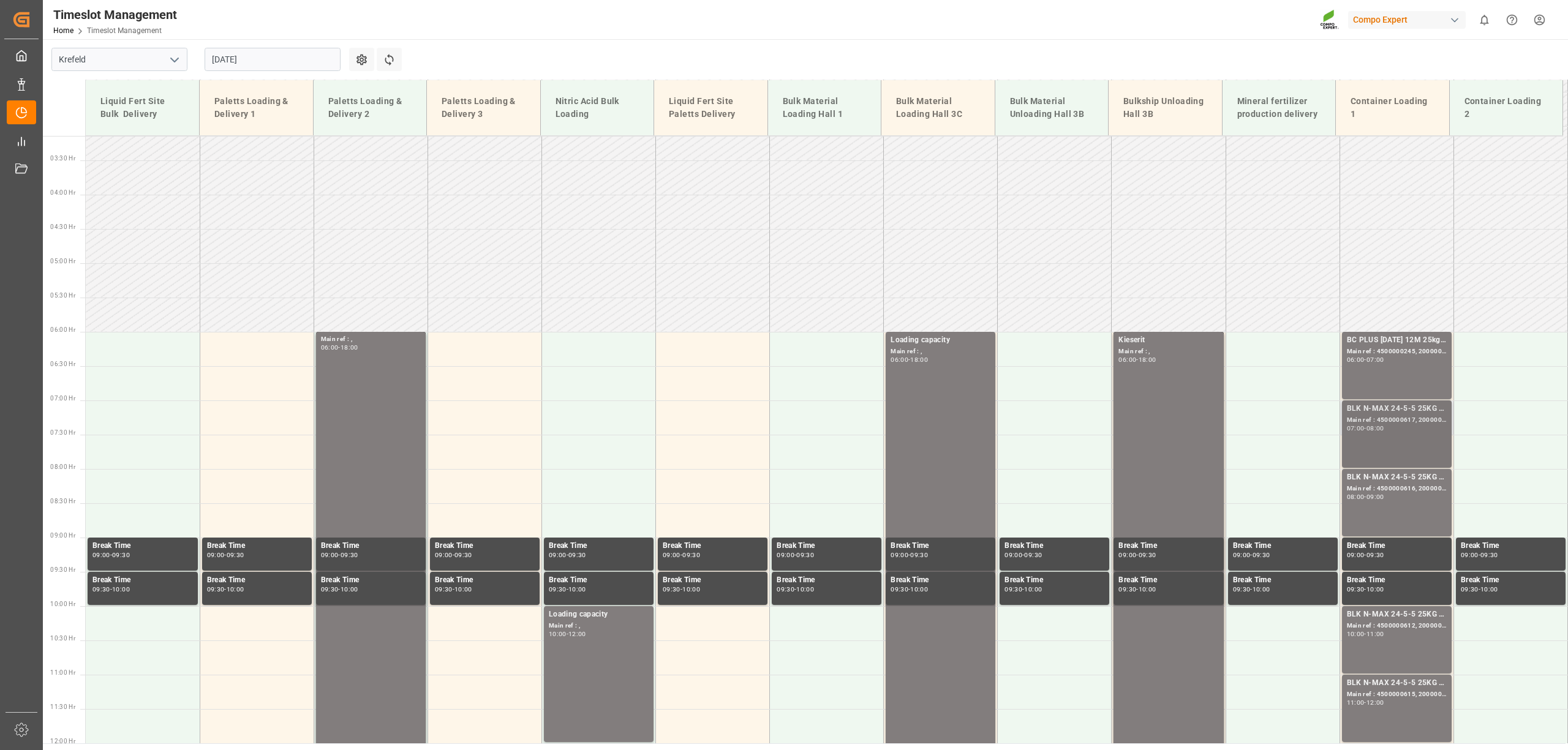
scroll to position [463, 0]
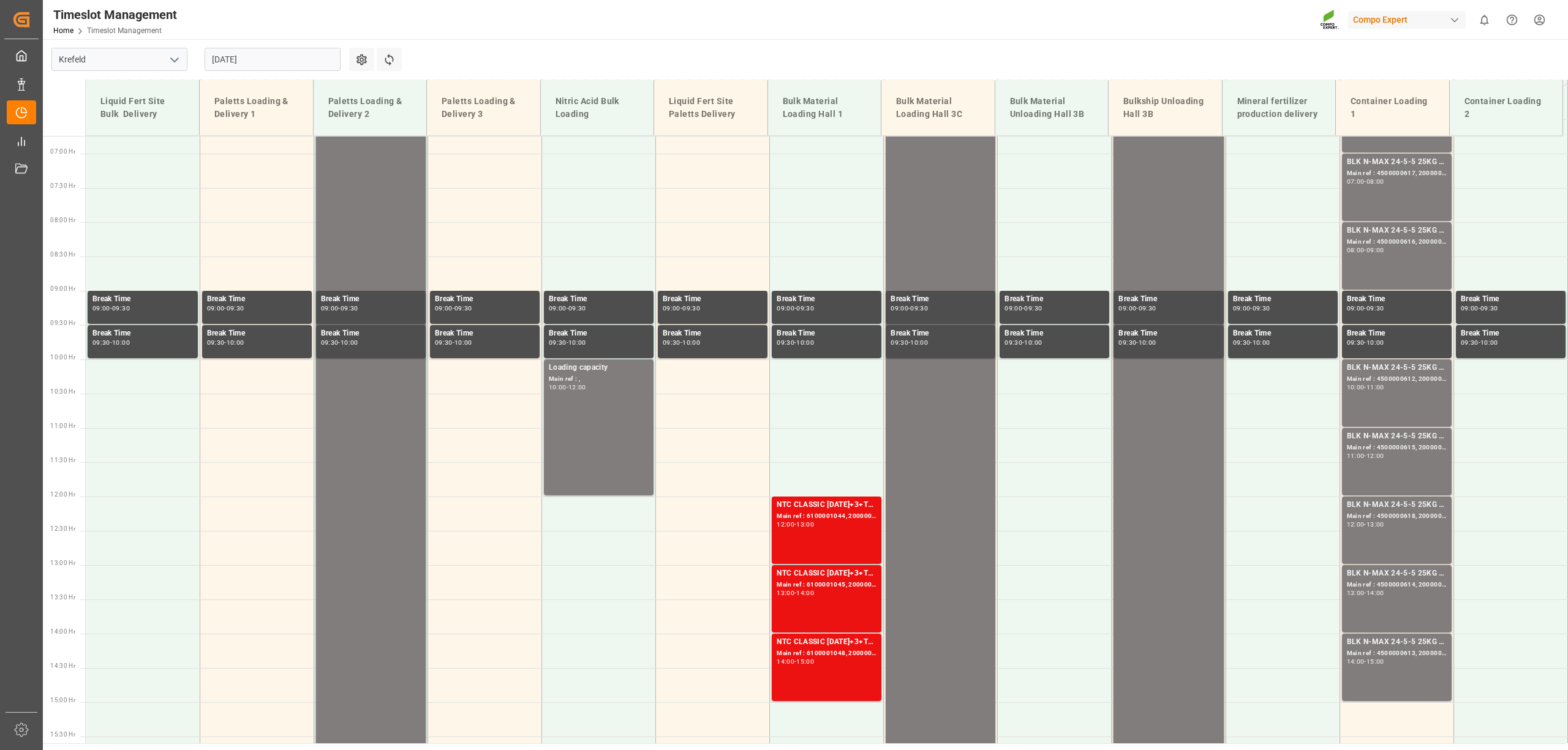
click at [268, 54] on input "[DATE]" at bounding box center [272, 59] width 136 height 23
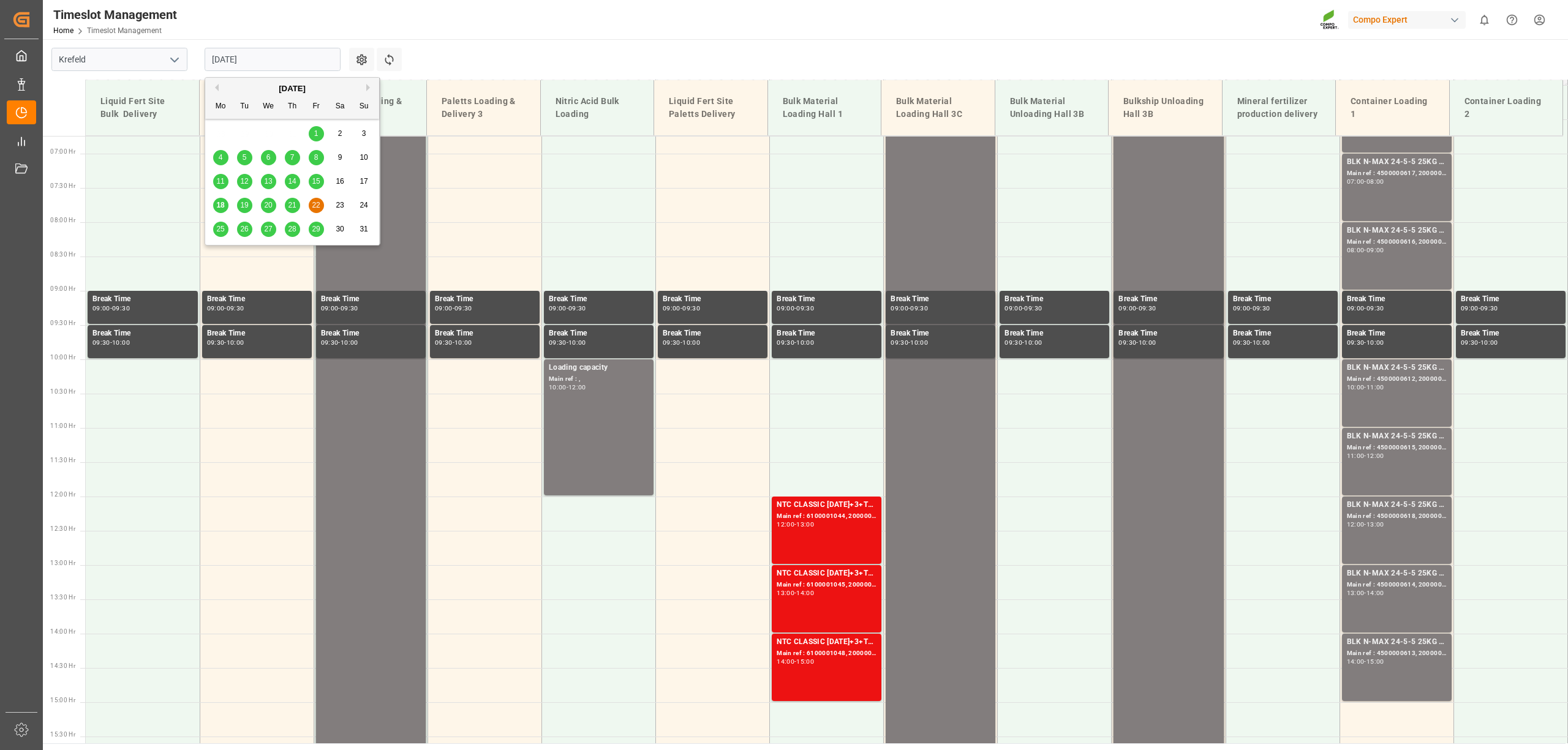
click at [239, 206] on div "19" at bounding box center [245, 205] width 15 height 15
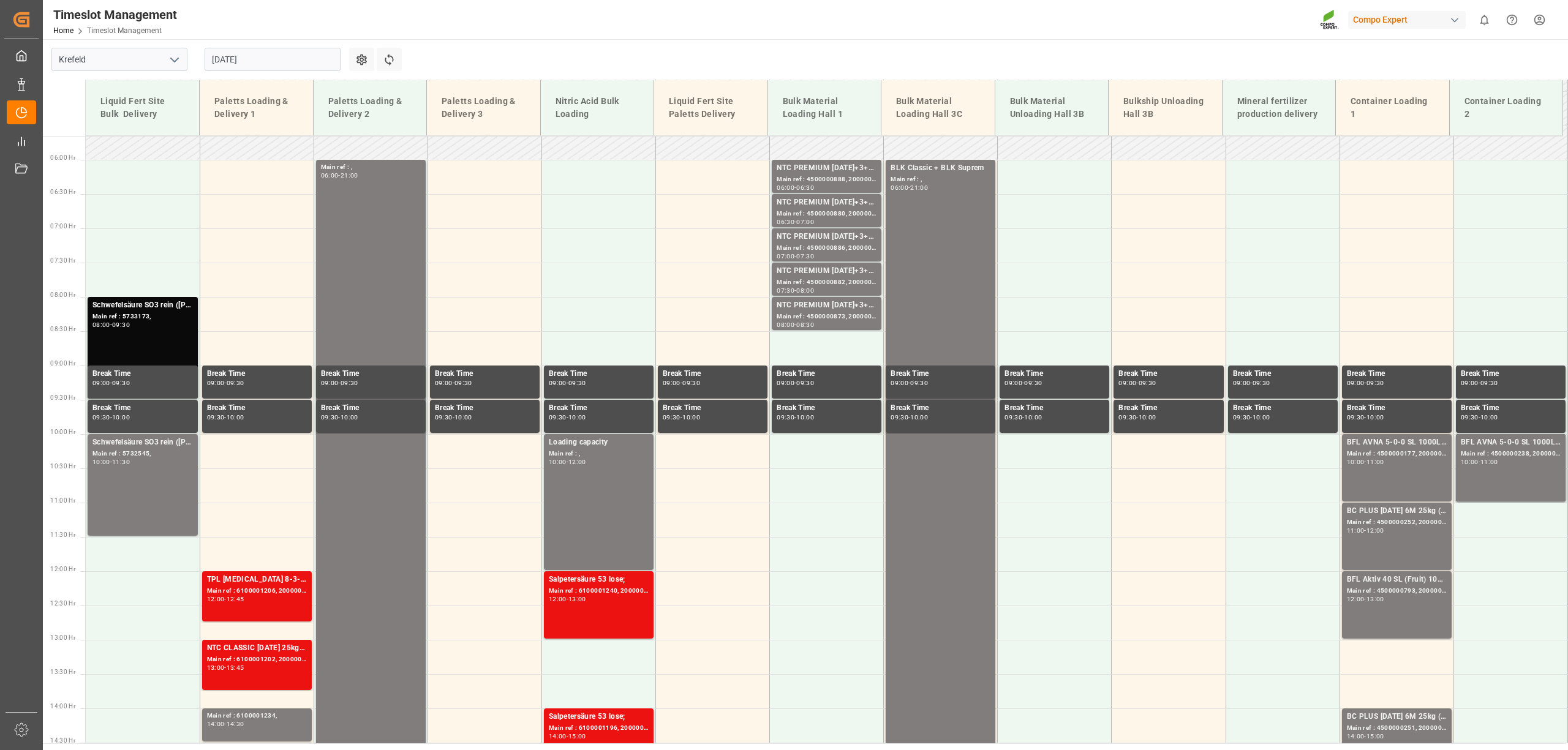
scroll to position [381, 0]
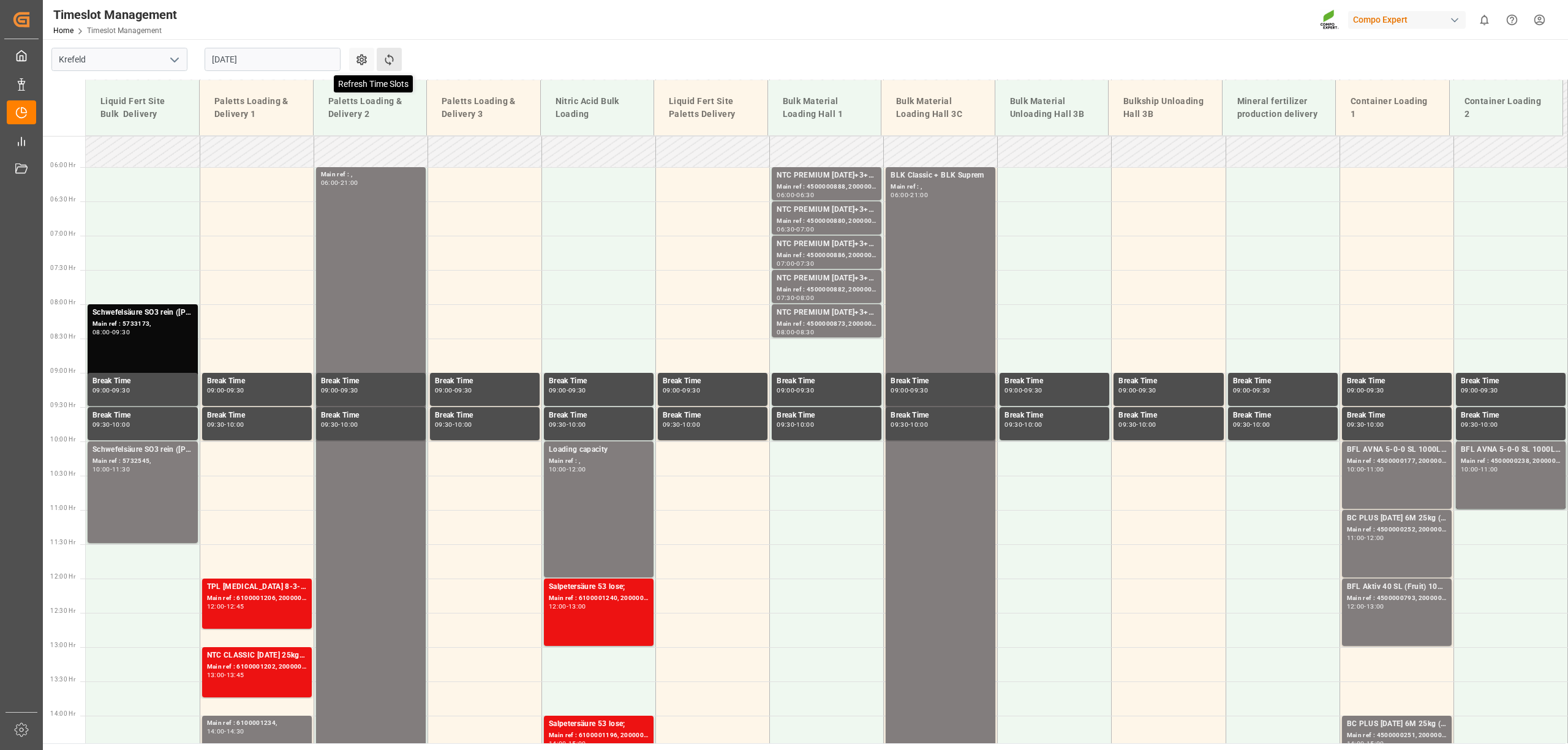
click at [391, 64] on button "Refresh Time Slots" at bounding box center [389, 59] width 25 height 23
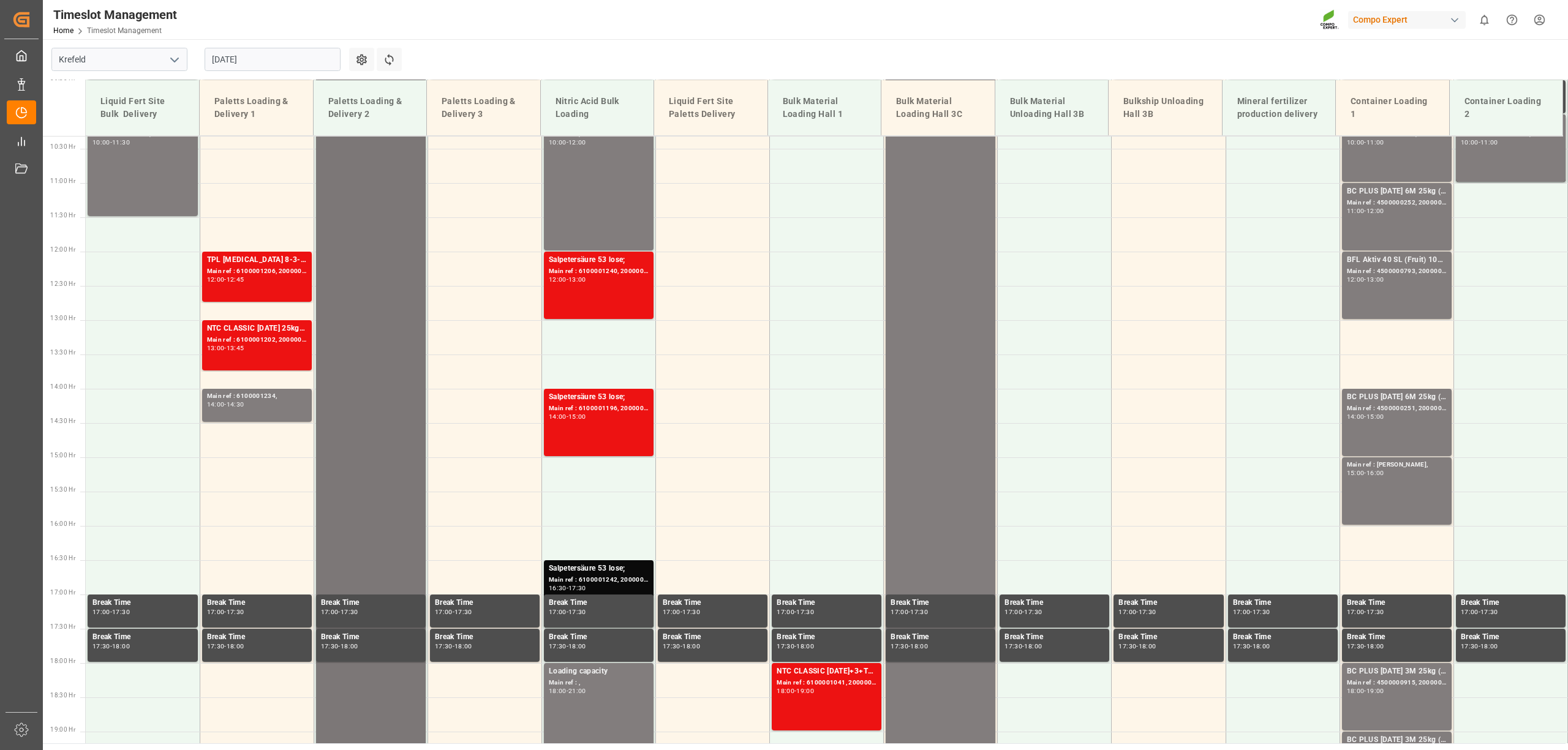
scroll to position [626, 0]
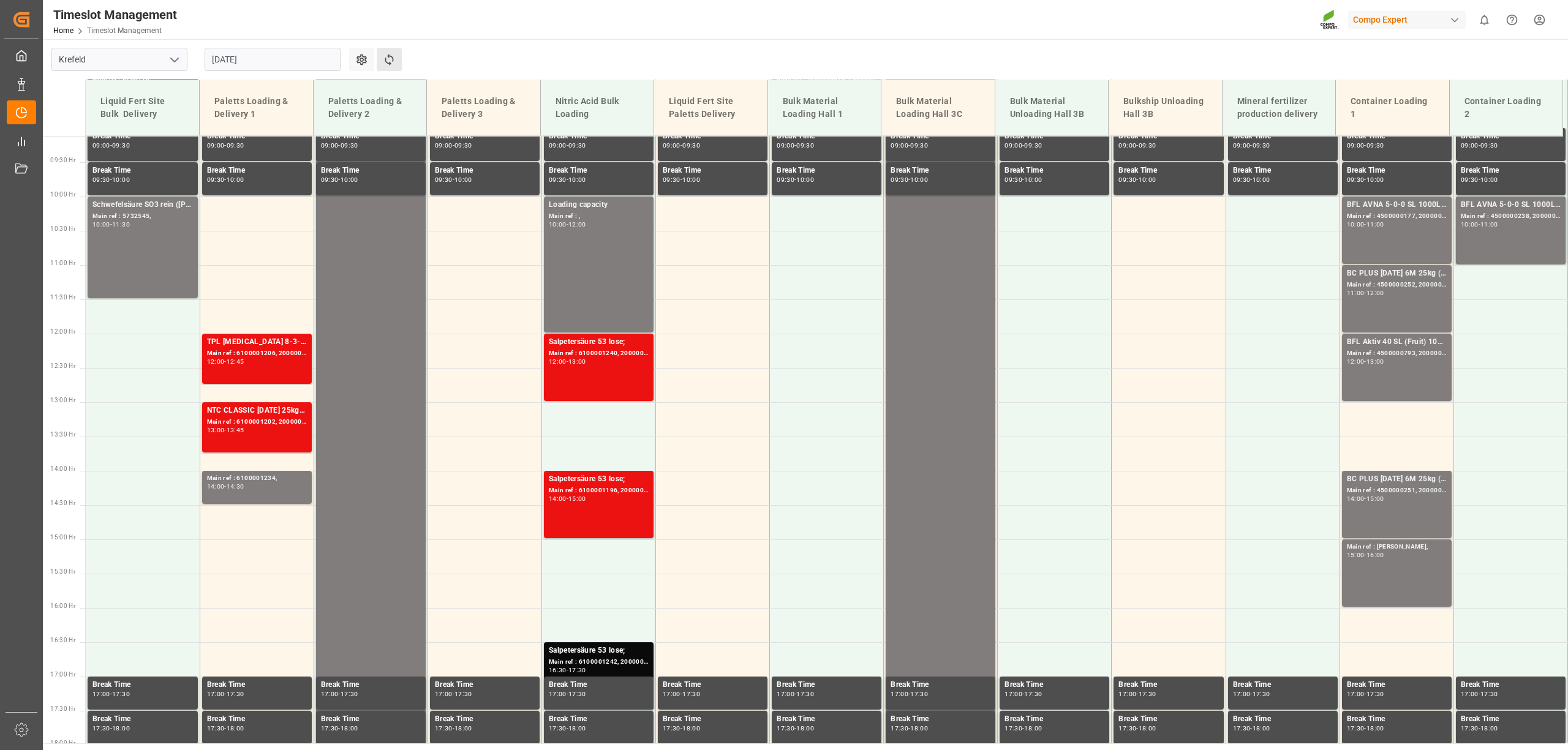
click at [380, 59] on button "Refresh Time Slots" at bounding box center [389, 59] width 25 height 23
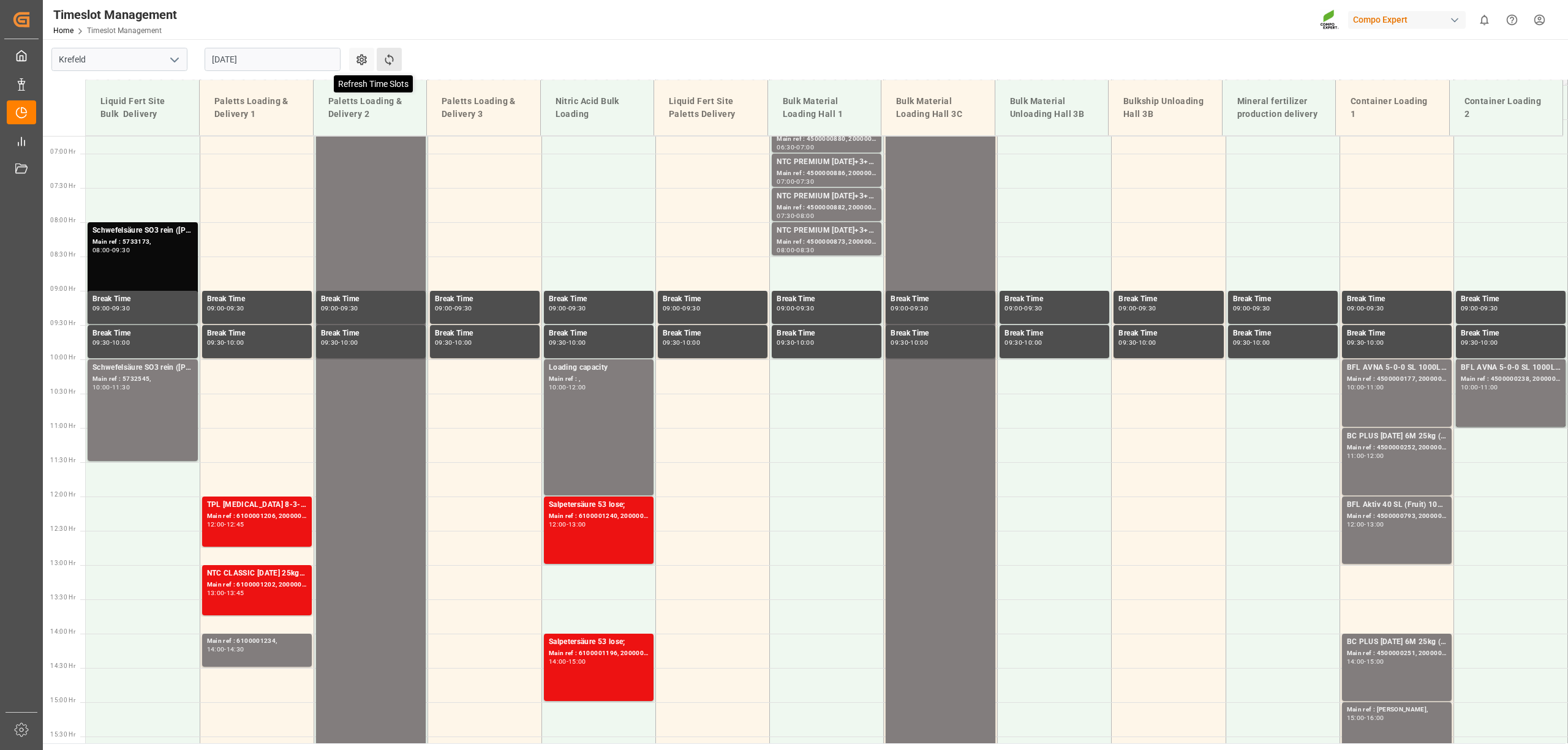
click at [387, 63] on icon at bounding box center [389, 59] width 9 height 11
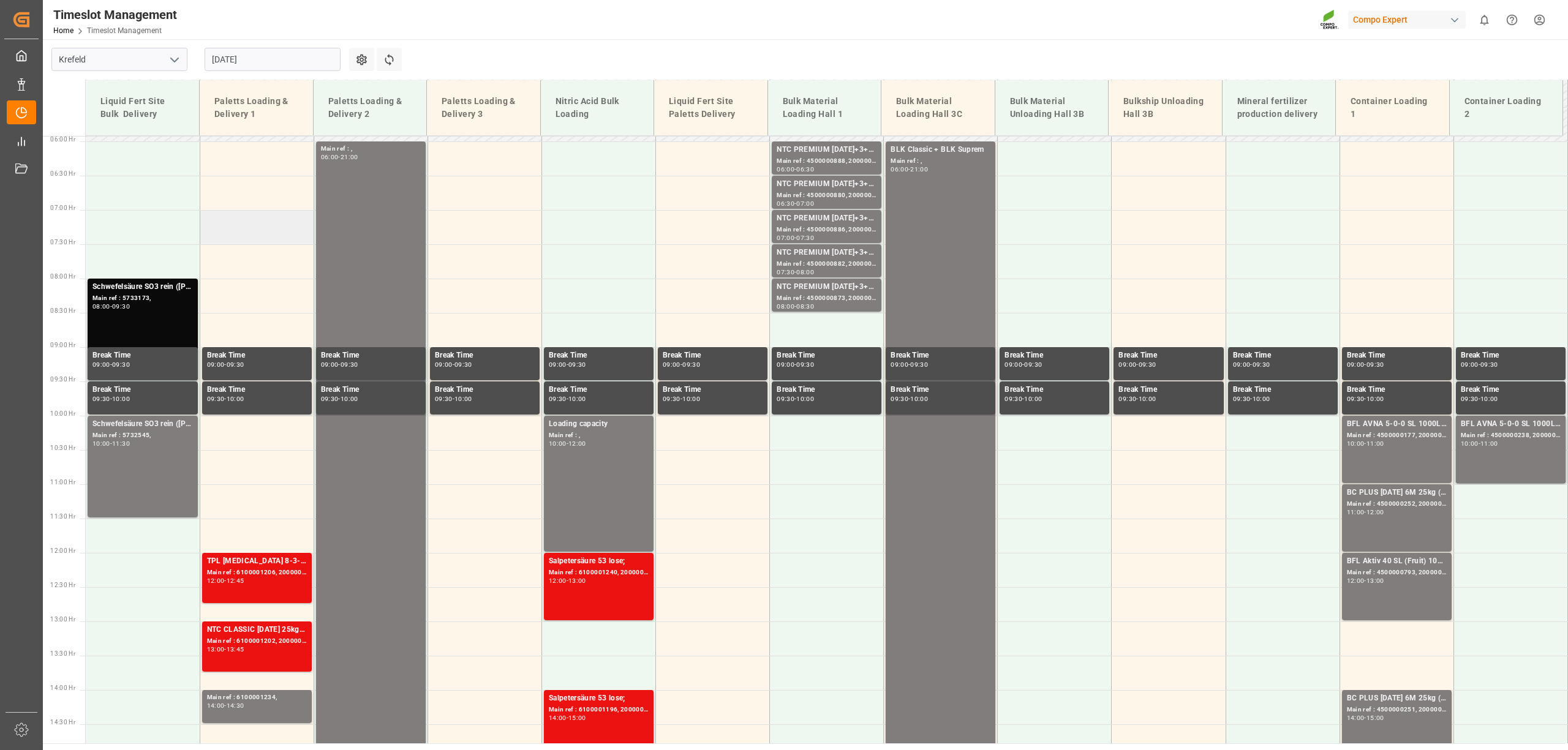
scroll to position [409, 0]
